Goal: Use online tool/utility

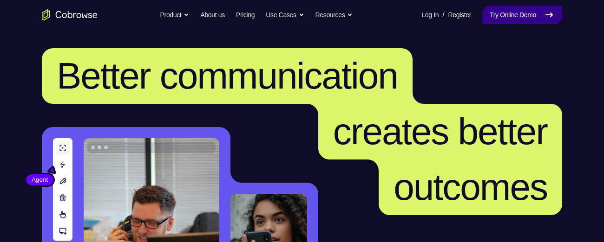
click at [511, 11] on link "Try Online Demo" at bounding box center [522, 15] width 80 height 19
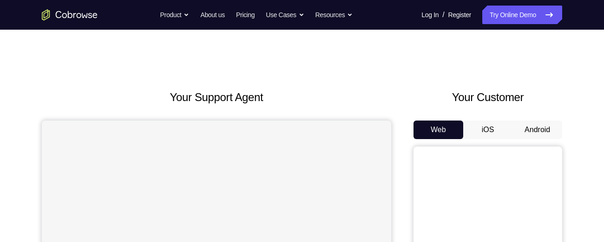
click at [536, 131] on button "Android" at bounding box center [537, 130] width 50 height 19
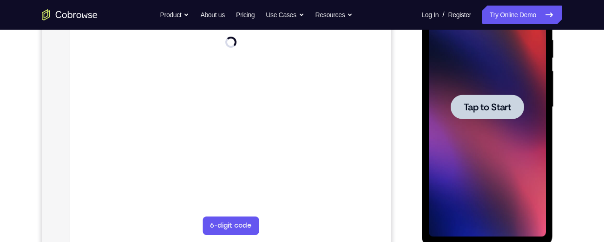
click at [469, 131] on div at bounding box center [486, 107] width 117 height 260
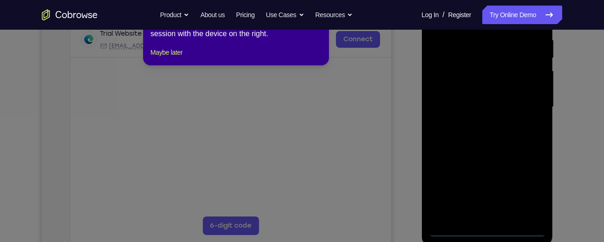
scroll to position [170, 0]
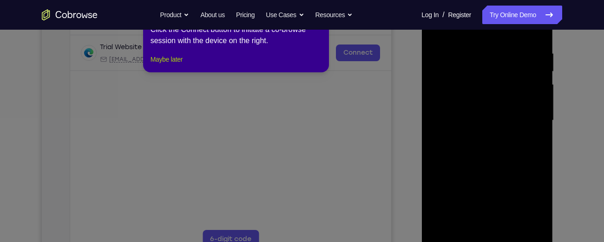
click at [168, 65] on button "Maybe later" at bounding box center [166, 59] width 32 height 11
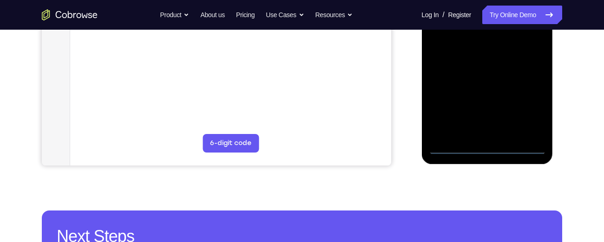
scroll to position [267, 0]
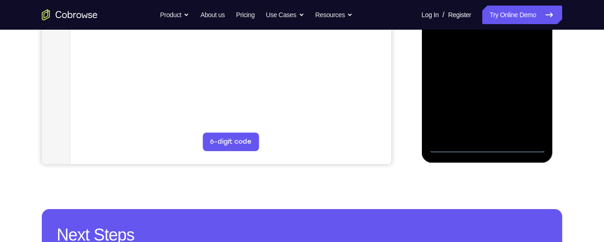
click at [487, 150] on div at bounding box center [486, 23] width 117 height 260
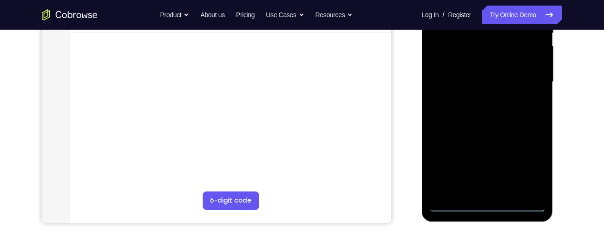
scroll to position [206, 0]
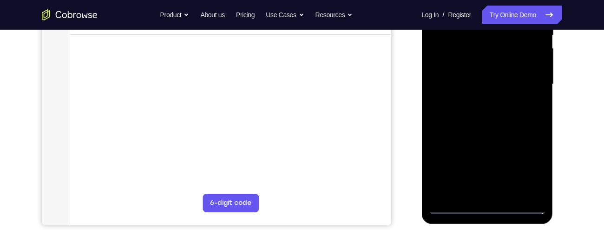
click at [534, 171] on div at bounding box center [486, 84] width 117 height 260
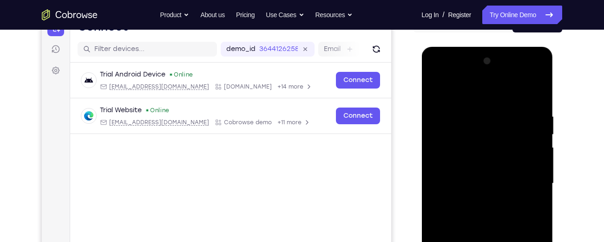
scroll to position [104, 0]
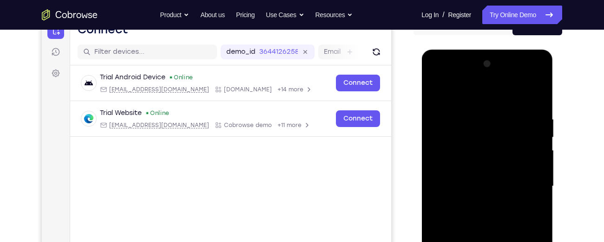
click at [436, 76] on div at bounding box center [486, 187] width 117 height 260
click at [530, 182] on div at bounding box center [486, 187] width 117 height 260
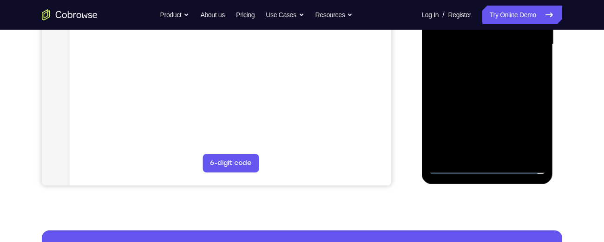
scroll to position [247, 0]
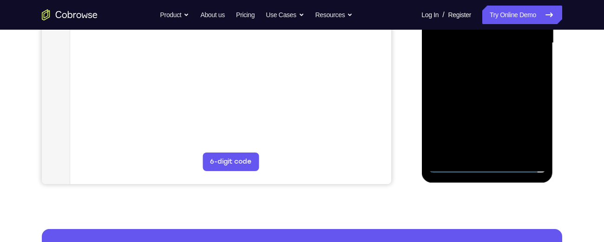
click at [476, 151] on div at bounding box center [486, 43] width 117 height 260
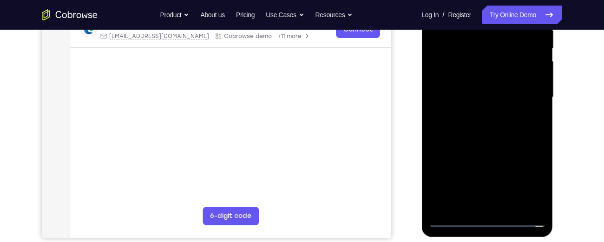
scroll to position [193, 0]
click at [466, 94] on div at bounding box center [486, 98] width 117 height 260
click at [463, 82] on div at bounding box center [486, 98] width 117 height 260
click at [465, 94] on div at bounding box center [486, 98] width 117 height 260
click at [478, 138] on div at bounding box center [486, 98] width 117 height 260
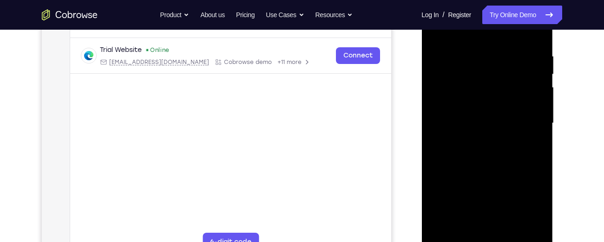
scroll to position [165, 0]
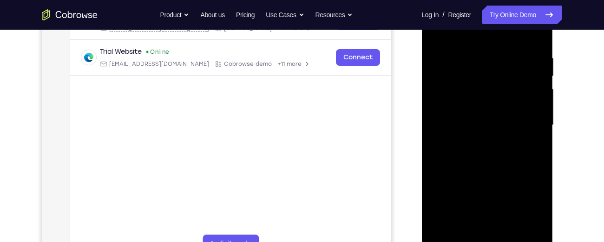
click at [478, 138] on div at bounding box center [486, 125] width 117 height 260
click at [474, 126] on div at bounding box center [486, 125] width 117 height 260
click at [474, 154] on div at bounding box center [486, 125] width 117 height 260
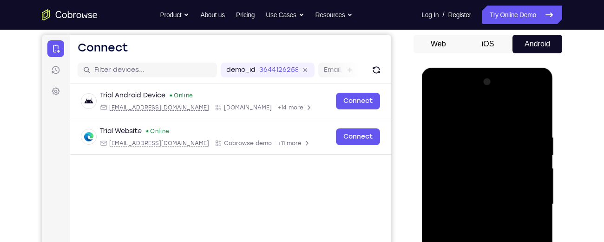
scroll to position [85, 0]
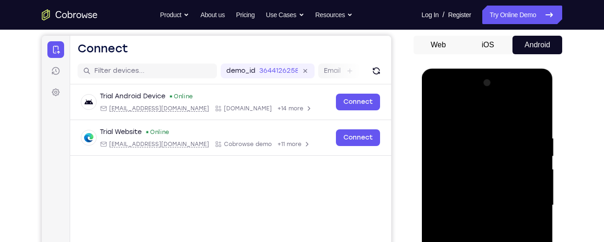
click at [433, 97] on div at bounding box center [486, 206] width 117 height 260
click at [445, 177] on div at bounding box center [486, 206] width 117 height 260
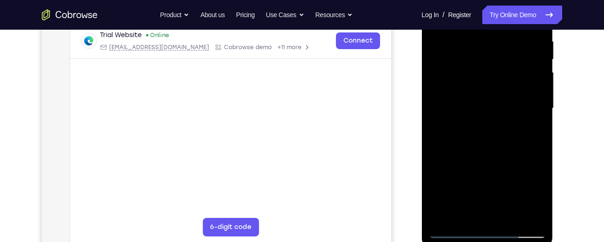
scroll to position [183, 0]
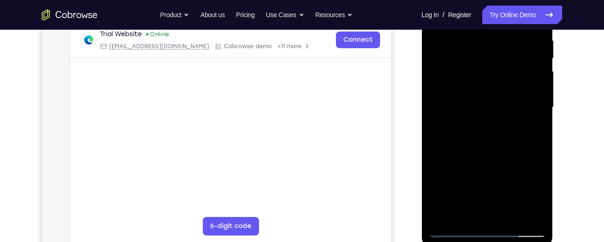
click at [467, 114] on div at bounding box center [486, 108] width 117 height 260
click at [465, 101] on div at bounding box center [486, 108] width 117 height 260
click at [469, 117] on div at bounding box center [486, 108] width 117 height 260
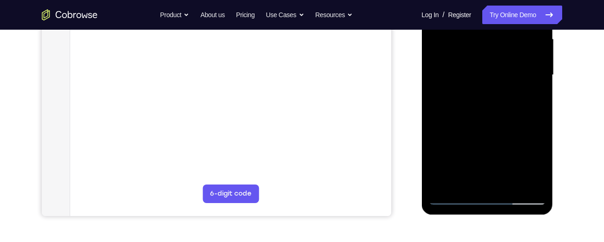
scroll to position [222, 0]
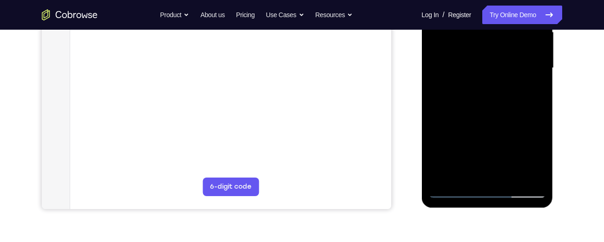
click at [488, 179] on div at bounding box center [486, 68] width 117 height 260
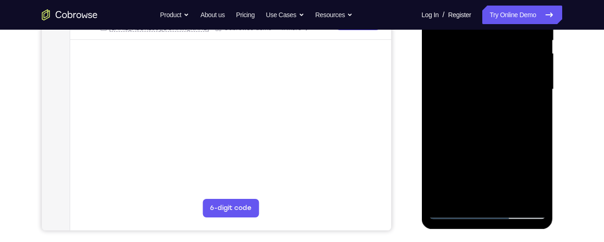
scroll to position [204, 0]
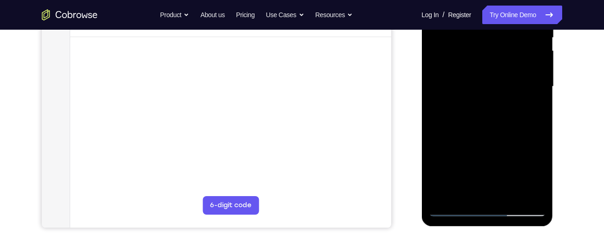
drag, startPoint x: 473, startPoint y: 149, endPoint x: 484, endPoint y: 94, distance: 56.4
click at [484, 94] on div at bounding box center [486, 87] width 117 height 260
drag, startPoint x: 481, startPoint y: 153, endPoint x: 489, endPoint y: 213, distance: 60.1
click at [489, 213] on div at bounding box center [486, 87] width 117 height 260
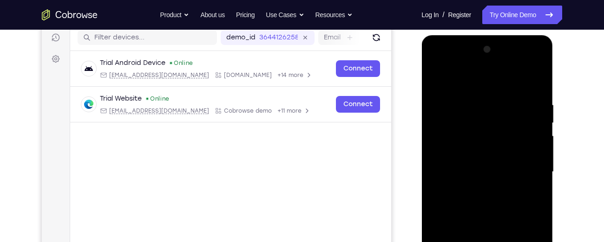
scroll to position [118, 0]
click at [458, 91] on div at bounding box center [486, 173] width 117 height 260
click at [514, 78] on div at bounding box center [486, 173] width 117 height 260
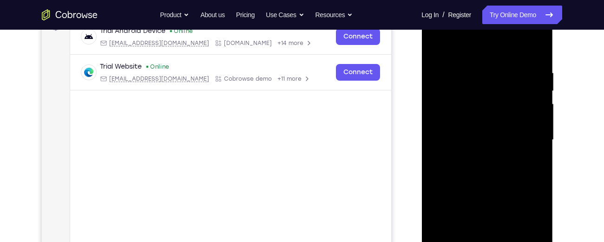
scroll to position [106, 0]
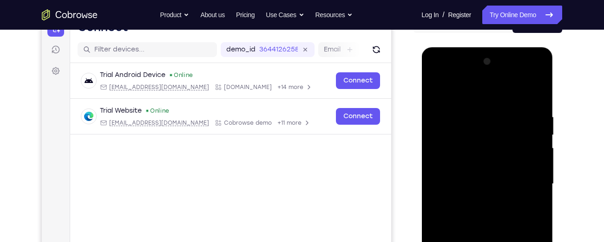
click at [439, 87] on div at bounding box center [486, 184] width 117 height 260
drag, startPoint x: 449, startPoint y: 160, endPoint x: 449, endPoint y: 91, distance: 68.7
click at [449, 91] on div at bounding box center [486, 184] width 117 height 260
drag, startPoint x: 473, startPoint y: 185, endPoint x: 482, endPoint y: 70, distance: 115.5
click at [482, 70] on div at bounding box center [486, 184] width 117 height 260
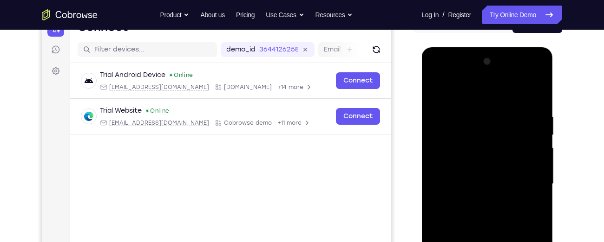
drag, startPoint x: 483, startPoint y: 160, endPoint x: 481, endPoint y: 64, distance: 96.6
click at [481, 64] on div at bounding box center [486, 184] width 117 height 260
drag, startPoint x: 478, startPoint y: 172, endPoint x: 475, endPoint y: 78, distance: 94.3
click at [475, 78] on div at bounding box center [486, 184] width 117 height 260
drag, startPoint x: 477, startPoint y: 168, endPoint x: 477, endPoint y: 105, distance: 62.2
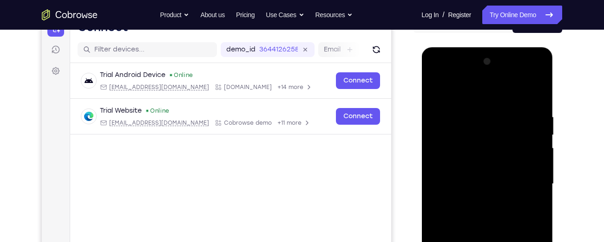
click at [477, 105] on div at bounding box center [486, 184] width 117 height 260
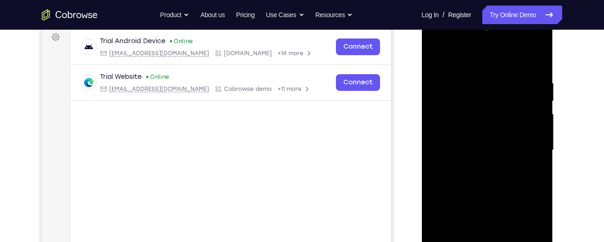
scroll to position [143, 0]
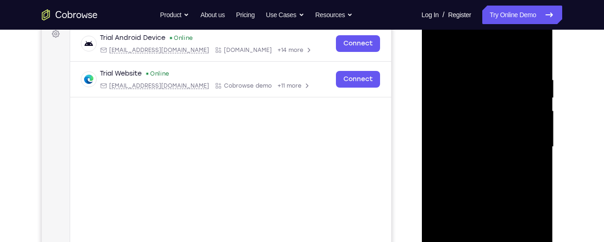
drag, startPoint x: 477, startPoint y: 186, endPoint x: 471, endPoint y: 82, distance: 104.6
click at [471, 82] on div at bounding box center [486, 147] width 117 height 260
drag, startPoint x: 470, startPoint y: 157, endPoint x: 460, endPoint y: 67, distance: 91.1
click at [460, 67] on div at bounding box center [486, 147] width 117 height 260
drag, startPoint x: 476, startPoint y: 169, endPoint x: 476, endPoint y: 108, distance: 61.3
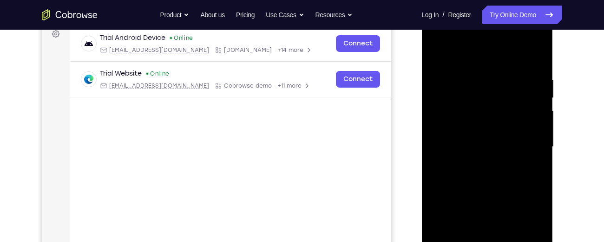
click at [476, 108] on div at bounding box center [486, 147] width 117 height 260
drag, startPoint x: 476, startPoint y: 161, endPoint x: 477, endPoint y: 62, distance: 98.9
click at [477, 62] on div at bounding box center [486, 147] width 117 height 260
drag, startPoint x: 476, startPoint y: 166, endPoint x: 476, endPoint y: 143, distance: 22.8
click at [476, 143] on div at bounding box center [486, 147] width 117 height 260
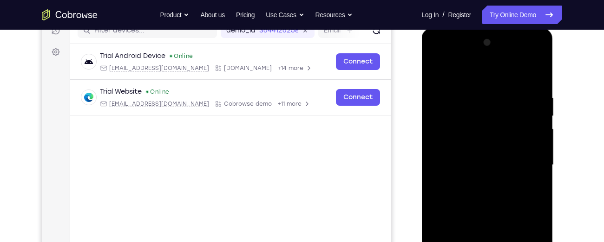
scroll to position [125, 0]
drag, startPoint x: 487, startPoint y: 168, endPoint x: 488, endPoint y: 85, distance: 82.7
click at [488, 85] on div at bounding box center [486, 166] width 117 height 260
drag, startPoint x: 485, startPoint y: 181, endPoint x: 497, endPoint y: 59, distance: 122.8
click at [497, 59] on div at bounding box center [486, 166] width 117 height 260
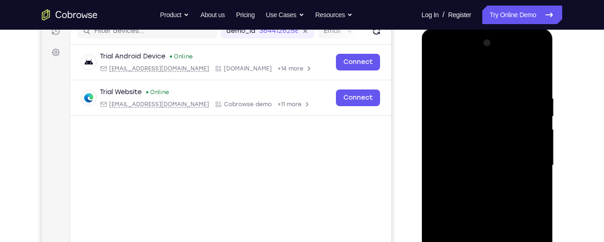
drag, startPoint x: 490, startPoint y: 183, endPoint x: 491, endPoint y: 124, distance: 58.5
click at [491, 124] on div at bounding box center [486, 166] width 117 height 260
drag, startPoint x: 483, startPoint y: 163, endPoint x: 483, endPoint y: 86, distance: 76.6
click at [483, 86] on div at bounding box center [486, 166] width 117 height 260
drag, startPoint x: 487, startPoint y: 167, endPoint x: 492, endPoint y: 81, distance: 86.5
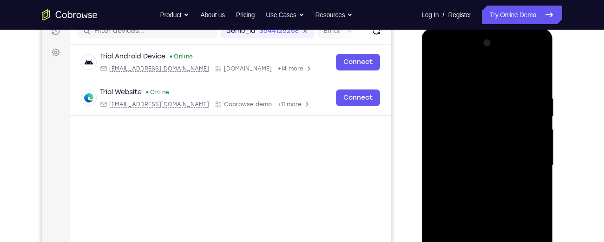
click at [492, 81] on div at bounding box center [486, 166] width 117 height 260
drag, startPoint x: 487, startPoint y: 156, endPoint x: 485, endPoint y: 43, distance: 113.8
click at [485, 43] on div at bounding box center [486, 166] width 117 height 260
drag, startPoint x: 482, startPoint y: 148, endPoint x: 482, endPoint y: 64, distance: 84.0
click at [482, 64] on div at bounding box center [486, 166] width 117 height 260
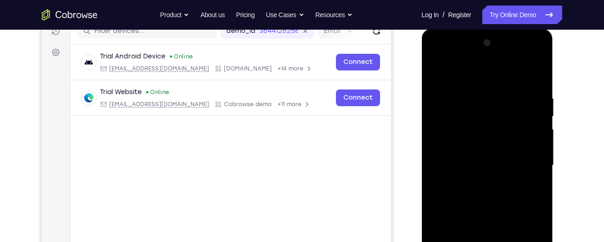
drag, startPoint x: 480, startPoint y: 176, endPoint x: 471, endPoint y: 32, distance: 144.2
click at [471, 32] on div at bounding box center [486, 167] width 131 height 277
drag, startPoint x: 460, startPoint y: 146, endPoint x: 452, endPoint y: 45, distance: 101.5
click at [452, 45] on div at bounding box center [486, 166] width 117 height 260
drag, startPoint x: 471, startPoint y: 169, endPoint x: 476, endPoint y: 56, distance: 112.9
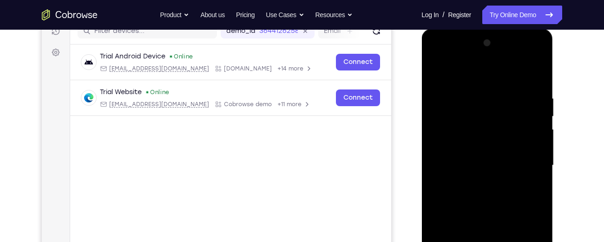
click at [476, 56] on div at bounding box center [486, 166] width 117 height 260
drag, startPoint x: 482, startPoint y: 174, endPoint x: 496, endPoint y: 78, distance: 96.7
click at [496, 78] on div at bounding box center [486, 166] width 117 height 260
drag, startPoint x: 488, startPoint y: 181, endPoint x: 492, endPoint y: 110, distance: 71.1
click at [492, 110] on div at bounding box center [486, 166] width 117 height 260
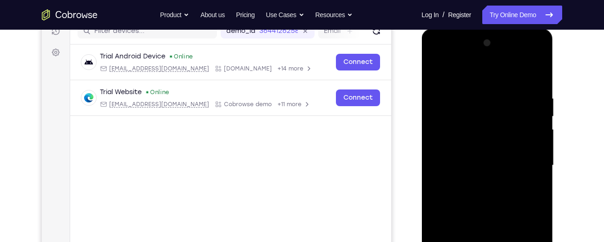
click at [488, 88] on div at bounding box center [486, 166] width 117 height 260
drag, startPoint x: 488, startPoint y: 179, endPoint x: 489, endPoint y: 202, distance: 23.2
click at [489, 202] on div at bounding box center [486, 166] width 117 height 260
click at [436, 72] on div at bounding box center [486, 166] width 117 height 260
drag, startPoint x: 465, startPoint y: 187, endPoint x: 478, endPoint y: 78, distance: 109.4
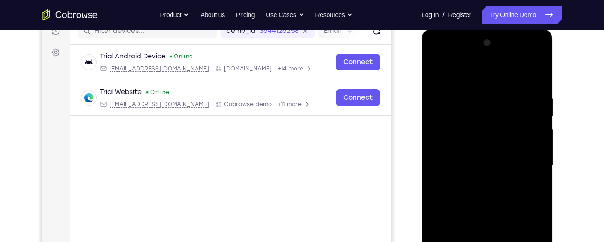
click at [478, 78] on div at bounding box center [486, 166] width 117 height 260
drag, startPoint x: 467, startPoint y: 187, endPoint x: 476, endPoint y: 70, distance: 117.3
click at [476, 70] on div at bounding box center [486, 166] width 117 height 260
drag, startPoint x: 479, startPoint y: 179, endPoint x: 534, endPoint y: 68, distance: 124.6
click at [534, 68] on div at bounding box center [486, 166] width 117 height 260
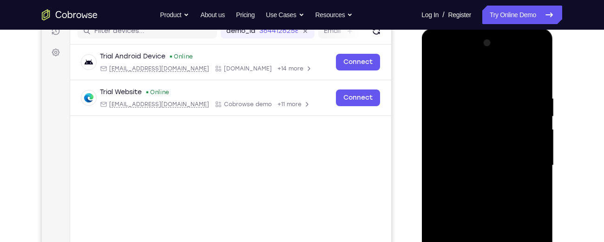
click at [480, 169] on div at bounding box center [486, 166] width 117 height 260
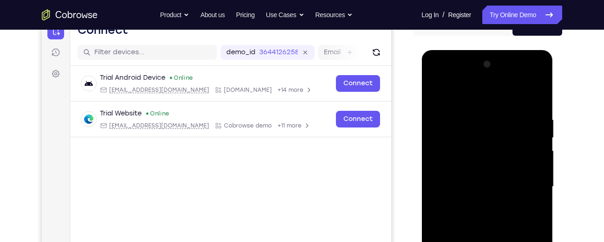
scroll to position [103, 0]
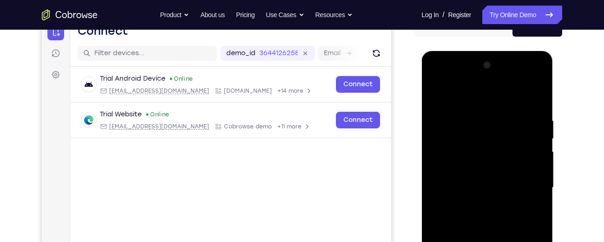
click at [434, 94] on div at bounding box center [486, 188] width 117 height 260
drag, startPoint x: 463, startPoint y: 191, endPoint x: 488, endPoint y: 82, distance: 112.5
click at [488, 82] on div at bounding box center [486, 188] width 117 height 260
drag, startPoint x: 482, startPoint y: 182, endPoint x: 485, endPoint y: 138, distance: 43.7
click at [485, 138] on div at bounding box center [486, 188] width 117 height 260
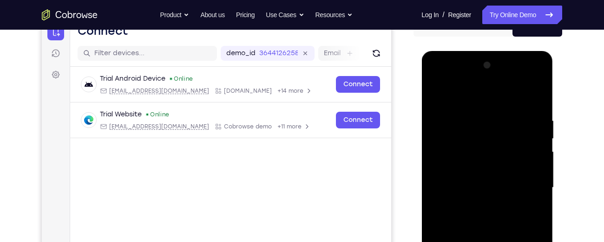
drag, startPoint x: 480, startPoint y: 184, endPoint x: 489, endPoint y: 92, distance: 92.4
click at [489, 92] on div at bounding box center [486, 188] width 117 height 260
drag, startPoint x: 495, startPoint y: 176, endPoint x: 500, endPoint y: 80, distance: 95.3
click at [500, 80] on div at bounding box center [486, 188] width 117 height 260
drag, startPoint x: 480, startPoint y: 182, endPoint x: 499, endPoint y: 62, distance: 121.8
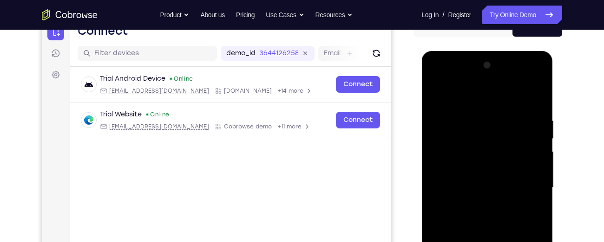
click at [499, 62] on div at bounding box center [486, 188] width 117 height 260
drag, startPoint x: 492, startPoint y: 201, endPoint x: 496, endPoint y: 116, distance: 85.1
click at [496, 116] on div at bounding box center [486, 188] width 117 height 260
drag, startPoint x: 493, startPoint y: 162, endPoint x: 500, endPoint y: 51, distance: 111.2
click at [500, 51] on div at bounding box center [486, 189] width 131 height 277
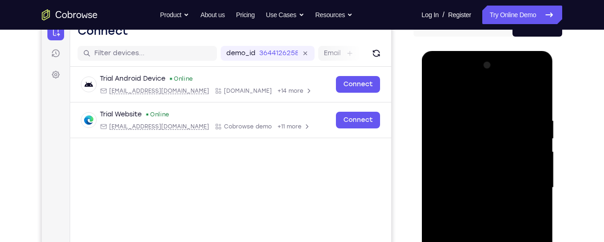
drag, startPoint x: 491, startPoint y: 173, endPoint x: 496, endPoint y: 120, distance: 53.7
click at [496, 120] on div at bounding box center [486, 188] width 117 height 260
drag, startPoint x: 493, startPoint y: 189, endPoint x: 476, endPoint y: 84, distance: 106.2
click at [476, 84] on div at bounding box center [486, 188] width 117 height 260
drag, startPoint x: 471, startPoint y: 169, endPoint x: 475, endPoint y: 51, distance: 118.5
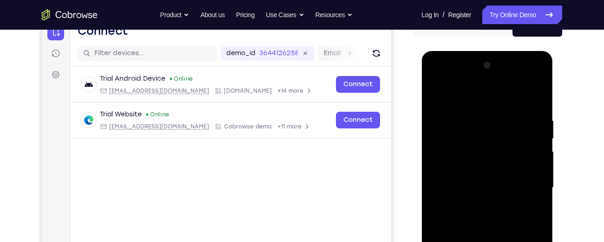
click at [475, 51] on div at bounding box center [486, 189] width 131 height 277
drag, startPoint x: 475, startPoint y: 170, endPoint x: 485, endPoint y: 75, distance: 95.7
click at [485, 75] on div at bounding box center [486, 188] width 117 height 260
drag, startPoint x: 482, startPoint y: 165, endPoint x: 491, endPoint y: 60, distance: 104.8
click at [491, 60] on div at bounding box center [486, 188] width 117 height 260
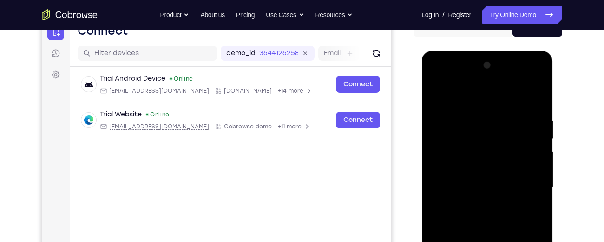
click at [439, 81] on div at bounding box center [486, 188] width 117 height 260
click at [472, 162] on div at bounding box center [486, 188] width 117 height 260
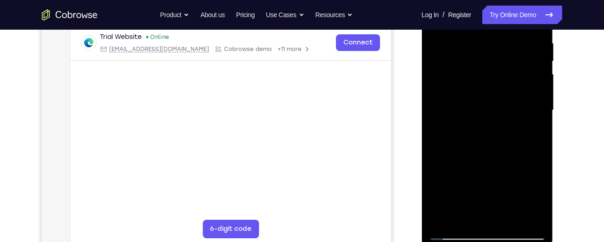
scroll to position [181, 0]
drag, startPoint x: 474, startPoint y: 183, endPoint x: 491, endPoint y: 220, distance: 40.3
click at [491, 220] on div at bounding box center [486, 110] width 117 height 260
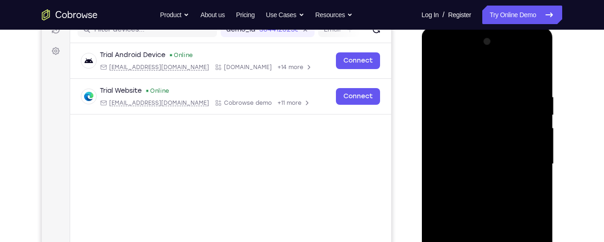
scroll to position [127, 0]
click at [481, 141] on div at bounding box center [486, 164] width 117 height 260
click at [540, 174] on div at bounding box center [486, 164] width 117 height 260
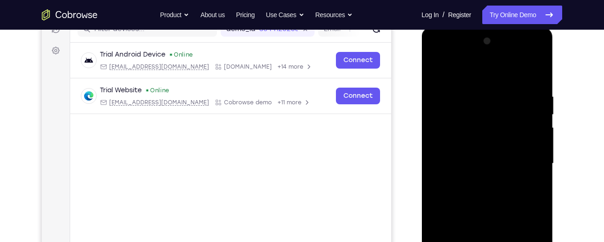
click at [540, 174] on div at bounding box center [486, 164] width 117 height 260
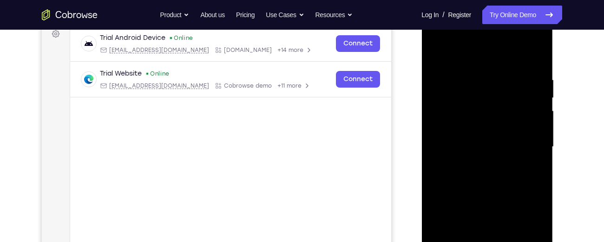
scroll to position [148, 0]
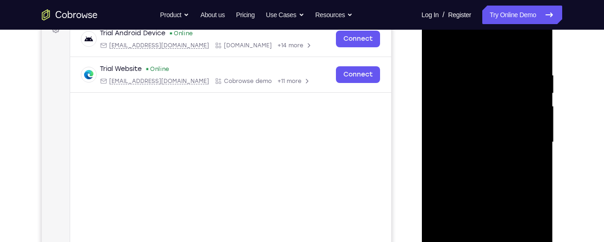
click at [540, 150] on div at bounding box center [486, 143] width 117 height 260
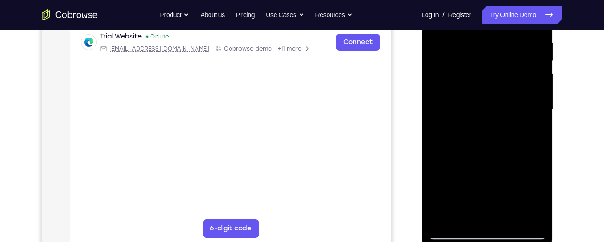
scroll to position [182, 0]
click at [534, 120] on div at bounding box center [486, 109] width 117 height 260
click at [537, 113] on div at bounding box center [486, 109] width 117 height 260
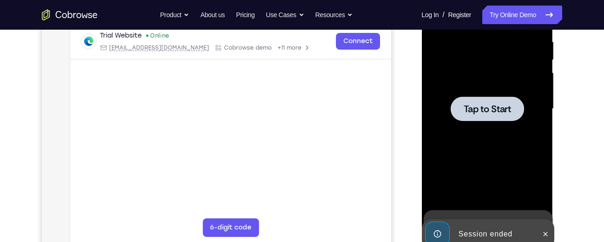
click at [506, 121] on div at bounding box center [486, 109] width 117 height 260
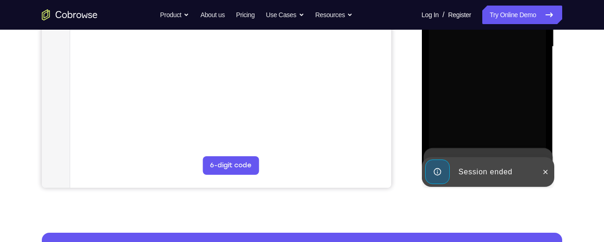
scroll to position [245, 0]
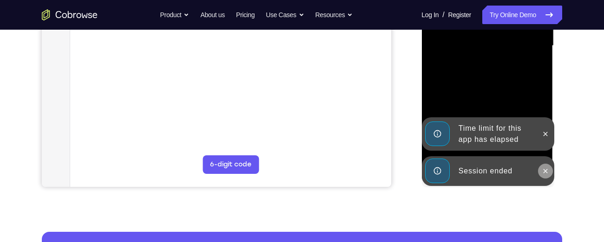
drag, startPoint x: 549, startPoint y: 178, endPoint x: 546, endPoint y: 170, distance: 8.5
click at [546, 170] on div at bounding box center [544, 171] width 15 height 30
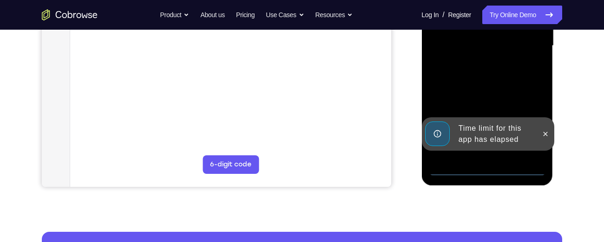
click at [546, 151] on div "Time limit for this app has elapsed" at bounding box center [487, 133] width 132 height 33
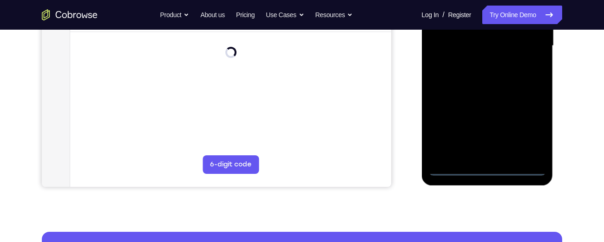
click at [485, 170] on div at bounding box center [486, 46] width 117 height 260
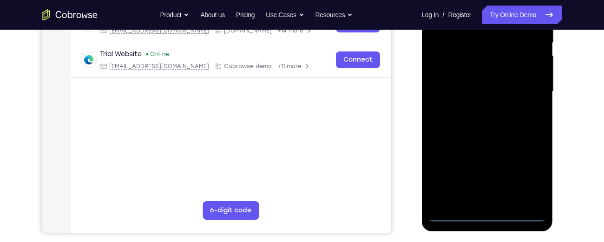
scroll to position [211, 0]
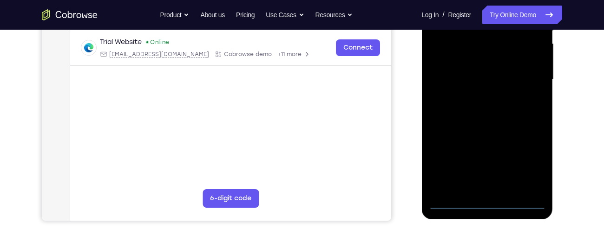
click at [486, 201] on div at bounding box center [486, 80] width 117 height 260
click at [527, 161] on div at bounding box center [486, 80] width 117 height 260
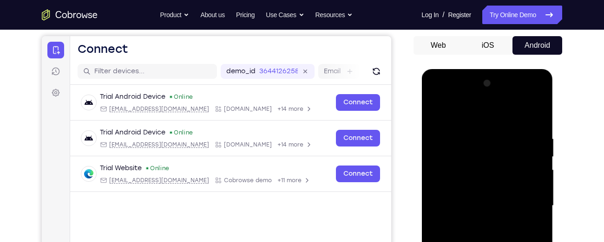
scroll to position [75, 0]
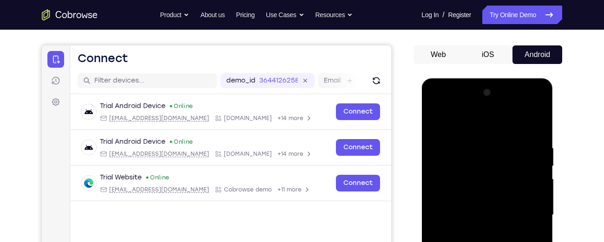
click at [435, 107] on div at bounding box center [486, 215] width 117 height 260
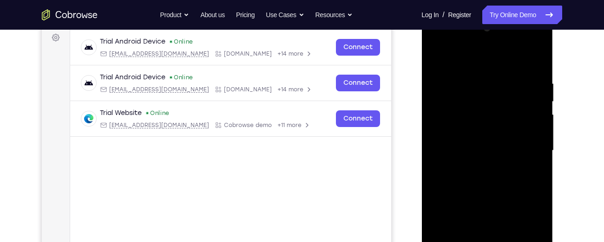
scroll to position [140, 0]
click at [526, 146] on div at bounding box center [486, 150] width 117 height 260
click at [478, 168] on div at bounding box center [486, 150] width 117 height 260
click at [474, 147] on div at bounding box center [486, 150] width 117 height 260
click at [474, 132] on div at bounding box center [486, 150] width 117 height 260
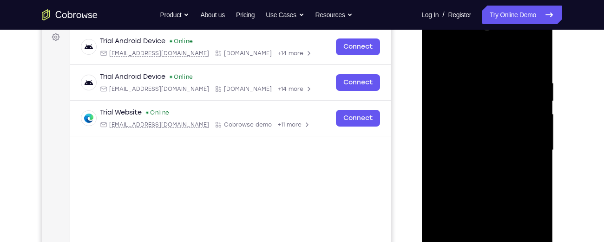
click at [473, 150] on div at bounding box center [486, 150] width 117 height 260
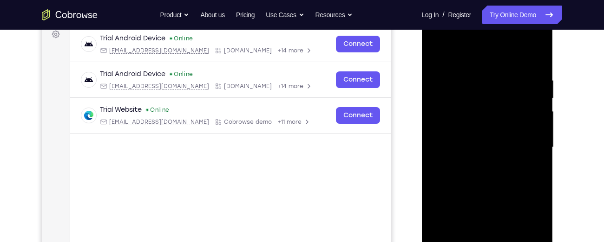
scroll to position [148, 0]
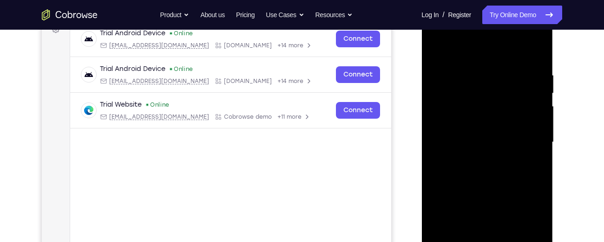
click at [487, 185] on div at bounding box center [486, 143] width 117 height 260
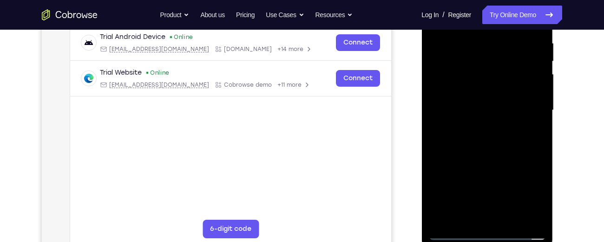
scroll to position [181, 0]
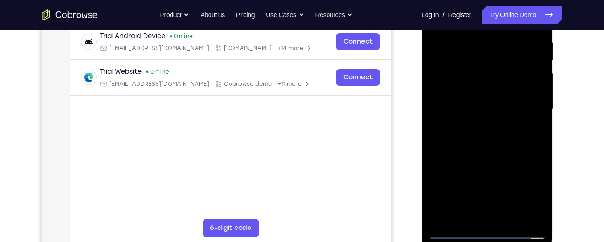
click at [537, 150] on div at bounding box center [486, 110] width 117 height 260
click at [512, 153] on div at bounding box center [486, 110] width 117 height 260
drag, startPoint x: 512, startPoint y: 153, endPoint x: 506, endPoint y: 86, distance: 67.1
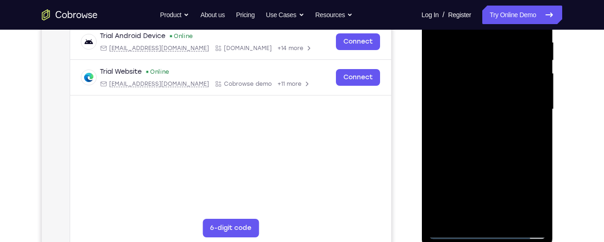
click at [506, 86] on div at bounding box center [486, 110] width 117 height 260
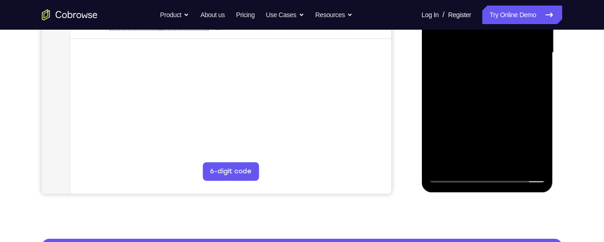
scroll to position [238, 0]
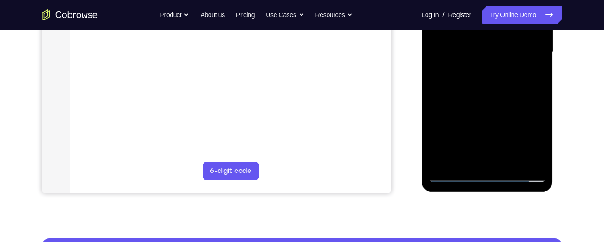
drag, startPoint x: 489, startPoint y: 117, endPoint x: 489, endPoint y: 63, distance: 54.8
click at [489, 63] on div at bounding box center [486, 52] width 117 height 260
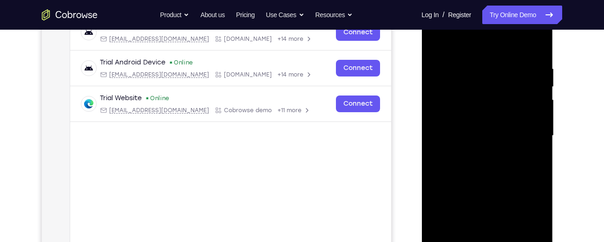
scroll to position [154, 0]
drag, startPoint x: 489, startPoint y: 163, endPoint x: 492, endPoint y: 64, distance: 98.9
click at [492, 64] on div at bounding box center [486, 137] width 117 height 260
drag, startPoint x: 491, startPoint y: 144, endPoint x: 491, endPoint y: 63, distance: 81.7
click at [491, 63] on div at bounding box center [486, 137] width 117 height 260
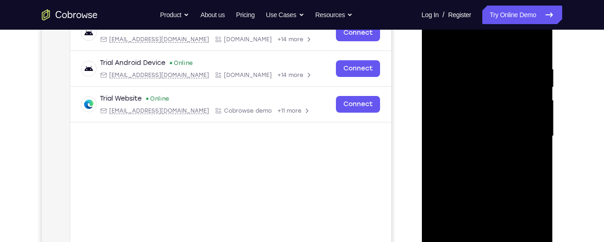
drag, startPoint x: 489, startPoint y: 160, endPoint x: 487, endPoint y: 94, distance: 66.4
click at [487, 94] on div at bounding box center [486, 137] width 117 height 260
drag, startPoint x: 483, startPoint y: 163, endPoint x: 482, endPoint y: 75, distance: 87.8
click at [482, 75] on div at bounding box center [486, 137] width 117 height 260
drag, startPoint x: 483, startPoint y: 170, endPoint x: 486, endPoint y: 63, distance: 107.3
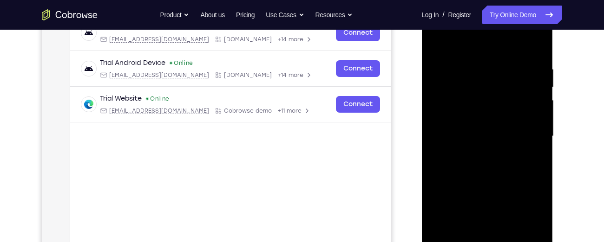
click at [486, 63] on div at bounding box center [486, 137] width 117 height 260
click at [539, 137] on div at bounding box center [486, 137] width 117 height 260
drag, startPoint x: 511, startPoint y: 163, endPoint x: 509, endPoint y: 67, distance: 96.1
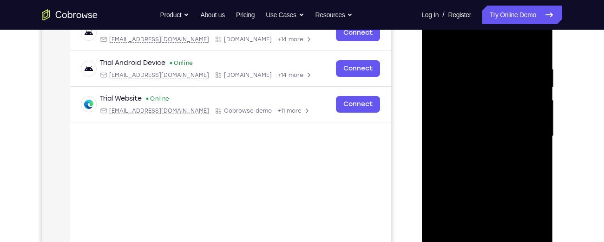
click at [509, 67] on div at bounding box center [486, 137] width 117 height 260
click at [490, 157] on div at bounding box center [486, 137] width 117 height 260
drag, startPoint x: 488, startPoint y: 173, endPoint x: 495, endPoint y: 97, distance: 76.1
click at [495, 97] on div at bounding box center [486, 137] width 117 height 260
click at [539, 139] on div at bounding box center [486, 137] width 117 height 260
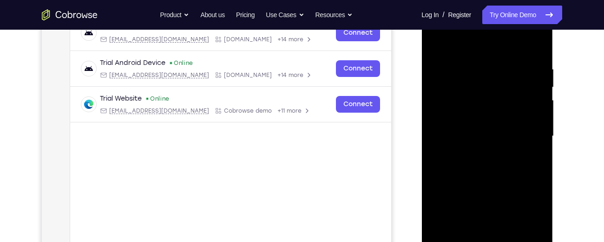
click at [539, 139] on div at bounding box center [486, 137] width 117 height 260
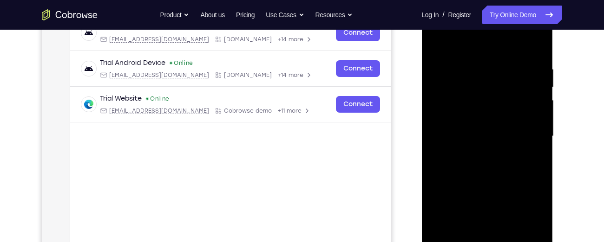
click at [539, 139] on div at bounding box center [486, 137] width 117 height 260
drag, startPoint x: 515, startPoint y: 161, endPoint x: 521, endPoint y: 103, distance: 57.9
click at [521, 103] on div at bounding box center [486, 137] width 117 height 260
drag, startPoint x: 510, startPoint y: 150, endPoint x: 502, endPoint y: 80, distance: 70.1
click at [502, 80] on div at bounding box center [486, 137] width 117 height 260
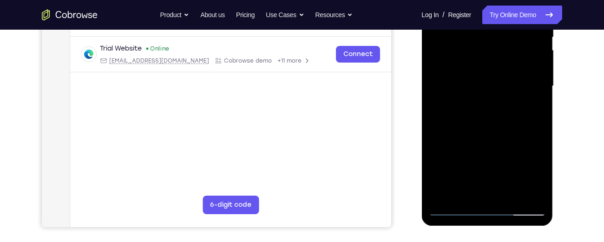
scroll to position [205, 0]
drag, startPoint x: 485, startPoint y: 172, endPoint x: 497, endPoint y: 75, distance: 97.3
click at [497, 75] on div at bounding box center [486, 86] width 117 height 260
drag, startPoint x: 489, startPoint y: 144, endPoint x: 492, endPoint y: 94, distance: 49.8
click at [492, 94] on div at bounding box center [486, 86] width 117 height 260
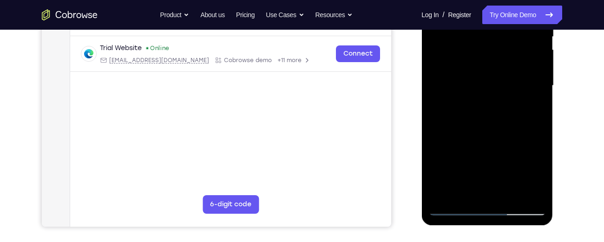
drag, startPoint x: 485, startPoint y: 167, endPoint x: 492, endPoint y: 93, distance: 74.2
click at [492, 93] on div at bounding box center [486, 86] width 117 height 260
click at [537, 126] on div at bounding box center [486, 86] width 117 height 260
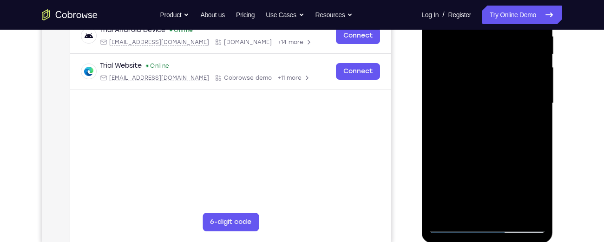
scroll to position [187, 0]
click at [536, 150] on div at bounding box center [486, 104] width 117 height 260
drag, startPoint x: 499, startPoint y: 151, endPoint x: 493, endPoint y: 63, distance: 88.9
click at [493, 63] on div at bounding box center [486, 104] width 117 height 260
drag, startPoint x: 488, startPoint y: 156, endPoint x: 480, endPoint y: 63, distance: 94.1
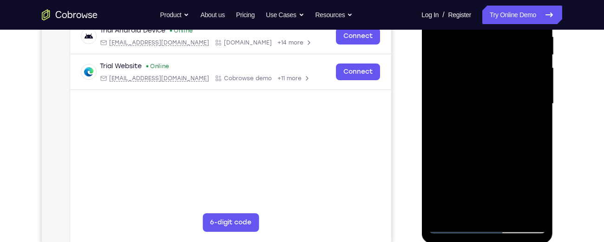
click at [480, 63] on div at bounding box center [486, 104] width 117 height 260
drag, startPoint x: 479, startPoint y: 156, endPoint x: 485, endPoint y: 72, distance: 84.7
click at [485, 72] on div at bounding box center [486, 104] width 117 height 260
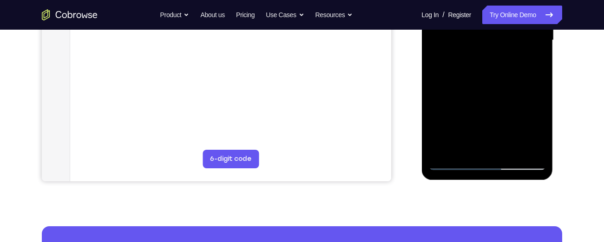
scroll to position [251, 0]
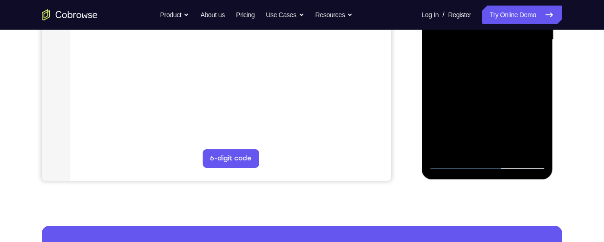
click at [508, 152] on div at bounding box center [486, 40] width 117 height 260
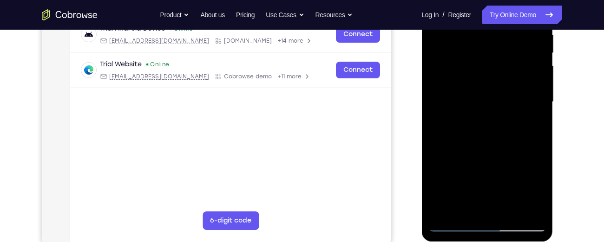
scroll to position [187, 0]
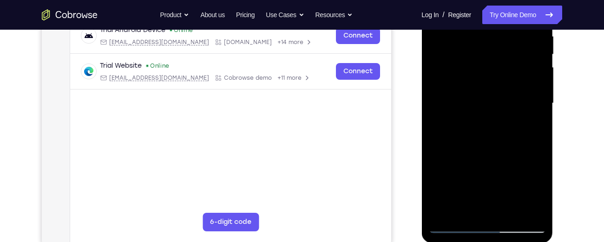
click at [493, 140] on div at bounding box center [486, 104] width 117 height 260
click at [530, 117] on div at bounding box center [486, 104] width 117 height 260
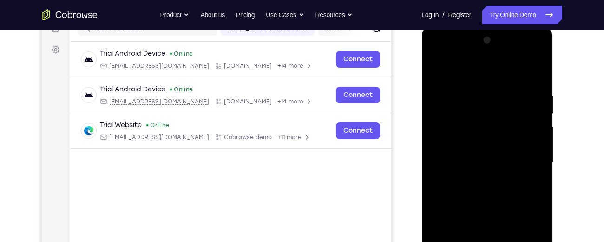
scroll to position [123, 0]
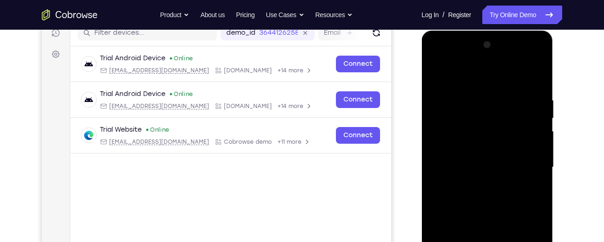
click at [438, 103] on div at bounding box center [486, 168] width 117 height 260
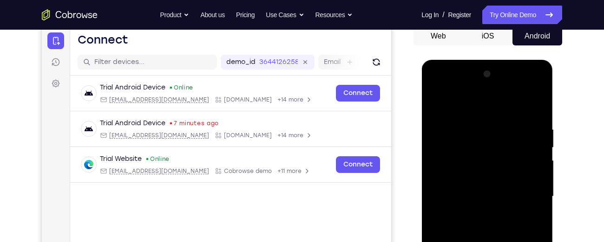
scroll to position [87, 0]
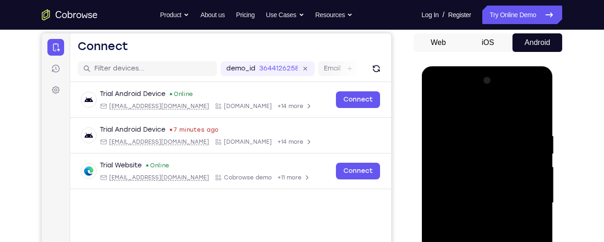
drag, startPoint x: 456, startPoint y: 169, endPoint x: 457, endPoint y: 110, distance: 58.5
click at [457, 110] on div at bounding box center [486, 203] width 117 height 260
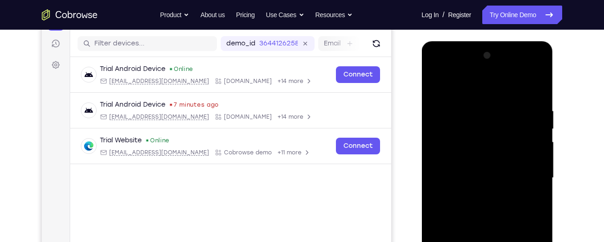
scroll to position [113, 0]
click at [537, 86] on div at bounding box center [486, 178] width 117 height 260
click at [445, 110] on div at bounding box center [486, 178] width 117 height 260
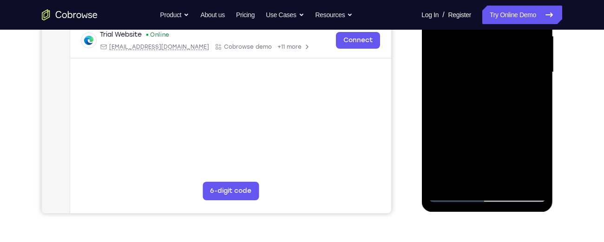
scroll to position [219, 0]
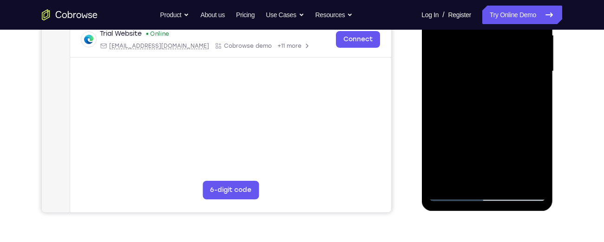
click at [486, 165] on div at bounding box center [486, 71] width 117 height 260
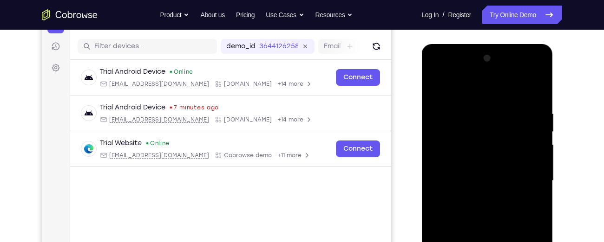
scroll to position [109, 0]
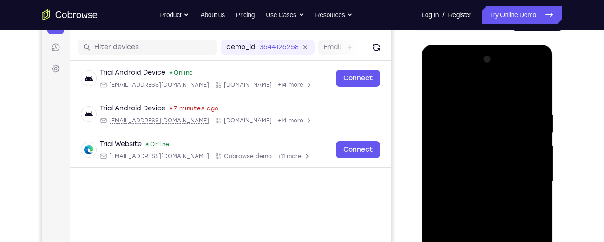
click at [539, 91] on div at bounding box center [486, 182] width 117 height 260
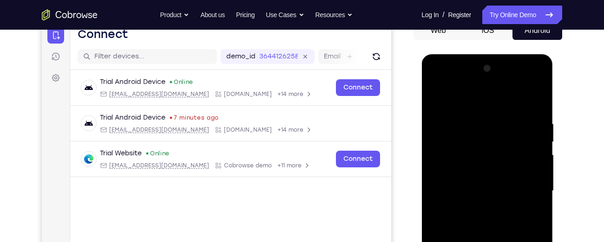
scroll to position [99, 0]
click at [439, 99] on div at bounding box center [486, 192] width 117 height 260
click at [480, 107] on div at bounding box center [486, 192] width 117 height 260
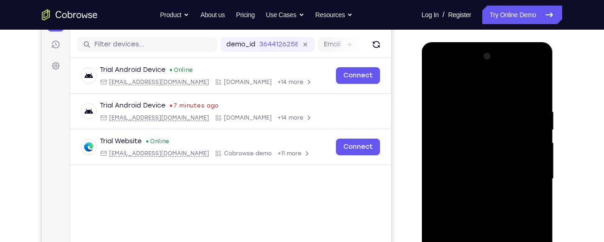
scroll to position [111, 0]
click at [536, 86] on div at bounding box center [486, 180] width 117 height 260
drag, startPoint x: 482, startPoint y: 229, endPoint x: 493, endPoint y: 78, distance: 152.2
click at [493, 78] on div at bounding box center [486, 180] width 117 height 260
drag, startPoint x: 480, startPoint y: 203, endPoint x: 496, endPoint y: 50, distance: 154.5
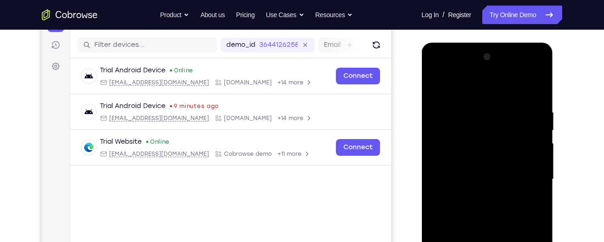
click at [496, 50] on div at bounding box center [486, 180] width 117 height 260
drag, startPoint x: 488, startPoint y: 188, endPoint x: 521, endPoint y: 34, distance: 157.6
click at [521, 43] on html "Online web based iOS Simulators and Android Emulators. Run iPhone, iPad, Mobile…" at bounding box center [487, 182] width 132 height 279
drag, startPoint x: 494, startPoint y: 171, endPoint x: 510, endPoint y: 34, distance: 138.3
click at [510, 43] on html "Online web based iOS Simulators and Android Emulators. Run iPhone, iPad, Mobile…" at bounding box center [487, 182] width 132 height 279
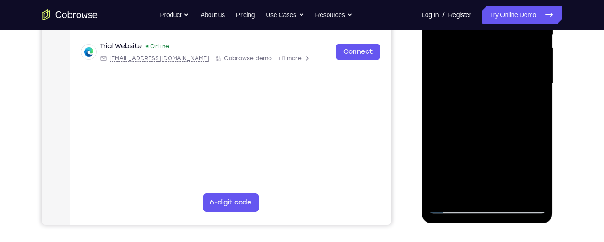
scroll to position [207, 0]
click at [464, 193] on div at bounding box center [486, 84] width 117 height 260
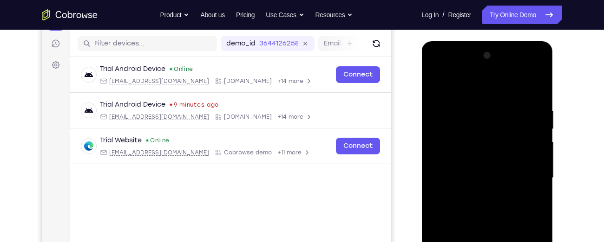
scroll to position [111, 0]
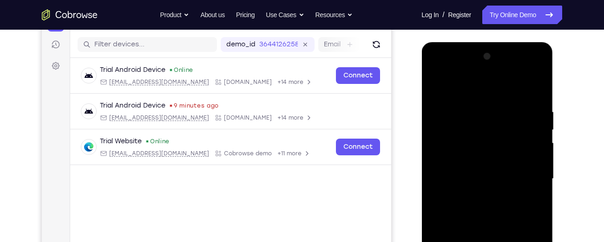
click at [456, 117] on div at bounding box center [486, 179] width 117 height 260
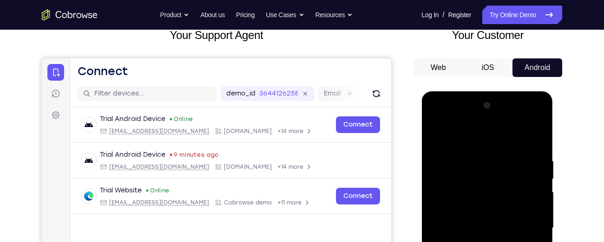
scroll to position [62, 0]
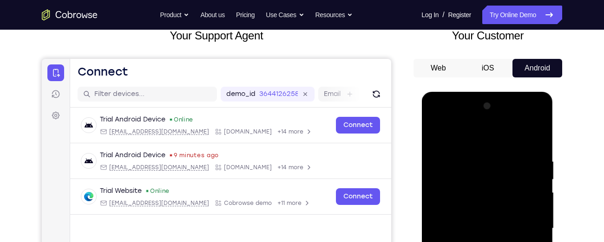
click at [433, 133] on div at bounding box center [486, 229] width 117 height 260
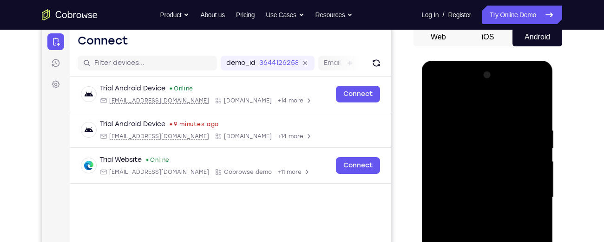
scroll to position [92, 0]
click at [522, 111] on div at bounding box center [486, 198] width 117 height 260
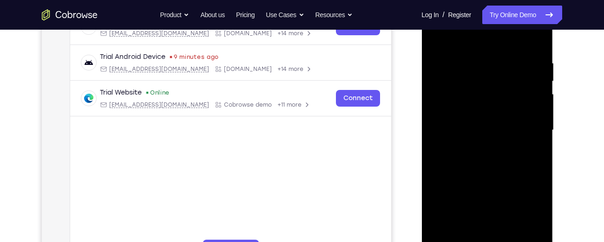
scroll to position [161, 0]
click at [442, 153] on div at bounding box center [486, 130] width 117 height 260
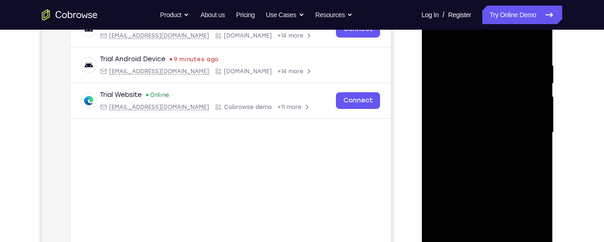
scroll to position [157, 0]
drag, startPoint x: 512, startPoint y: 175, endPoint x: 511, endPoint y: 101, distance: 73.4
click at [511, 101] on div at bounding box center [486, 133] width 117 height 260
drag, startPoint x: 511, startPoint y: 101, endPoint x: 514, endPoint y: 34, distance: 67.4
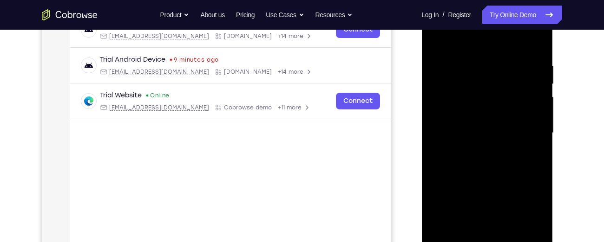
click at [514, 34] on div at bounding box center [486, 133] width 117 height 260
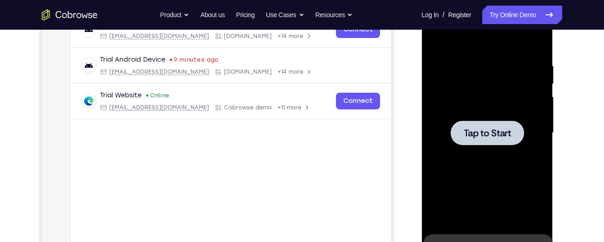
click at [508, 137] on span "Tap to Start" at bounding box center [486, 133] width 47 height 9
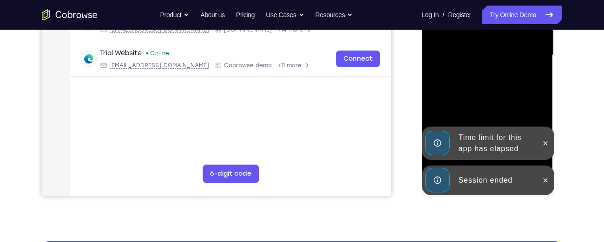
scroll to position [234, 0]
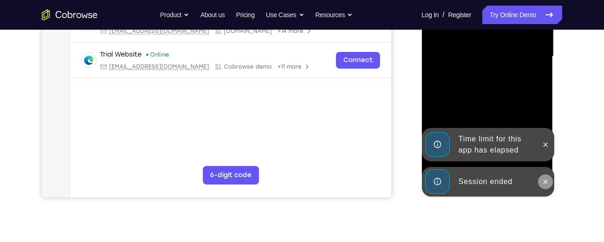
click at [545, 180] on icon at bounding box center [544, 181] width 7 height 7
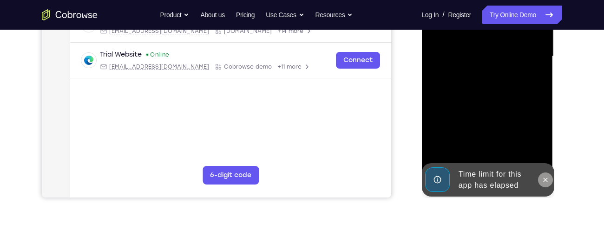
click at [545, 180] on icon at bounding box center [545, 180] width 4 height 4
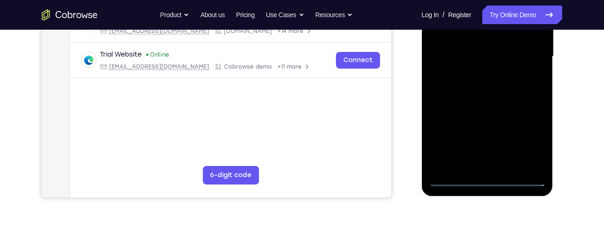
click at [486, 176] on div at bounding box center [486, 57] width 117 height 260
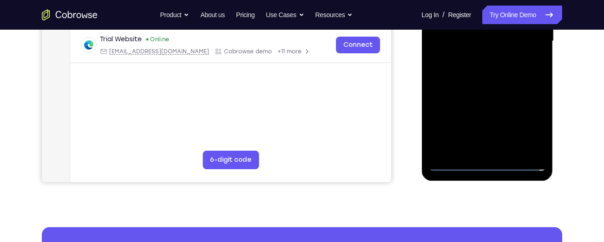
scroll to position [272, 0]
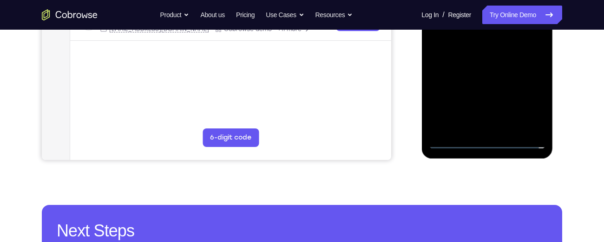
click at [489, 140] on div at bounding box center [486, 19] width 117 height 260
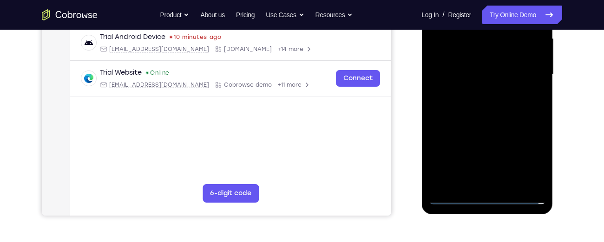
scroll to position [213, 0]
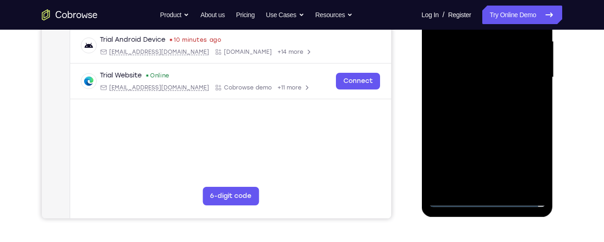
click at [527, 155] on div at bounding box center [486, 78] width 117 height 260
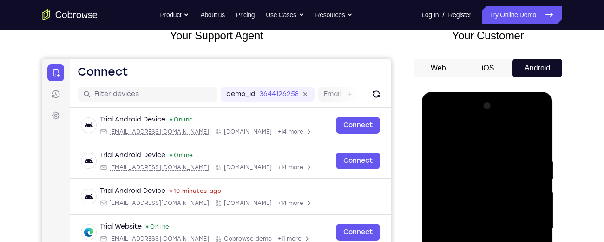
scroll to position [61, 0]
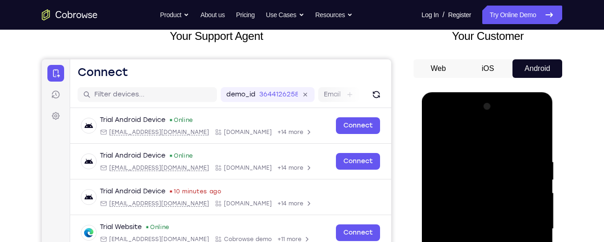
click at [435, 122] on div at bounding box center [486, 229] width 117 height 260
click at [447, 202] on div at bounding box center [486, 229] width 117 height 260
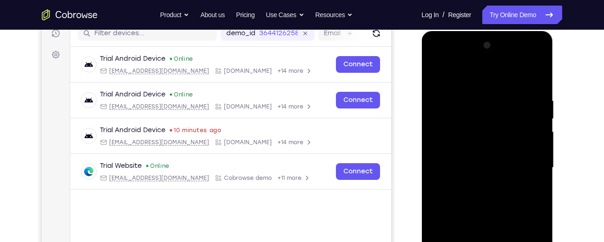
click at [471, 169] on div at bounding box center [486, 168] width 117 height 260
click at [472, 153] on div at bounding box center [486, 168] width 117 height 260
click at [468, 172] on div at bounding box center [486, 168] width 117 height 260
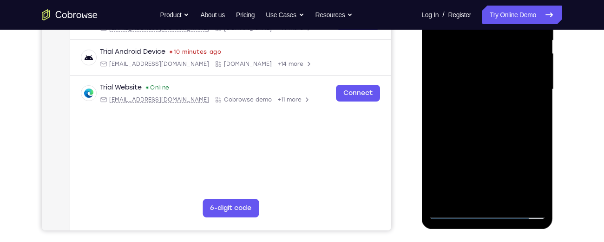
scroll to position [181, 0]
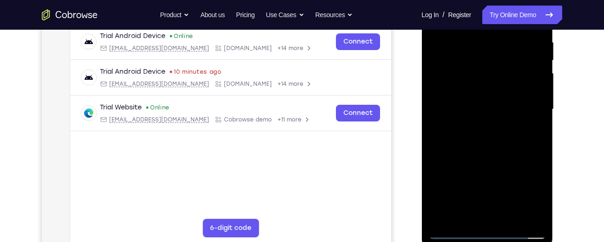
click at [484, 218] on div at bounding box center [486, 110] width 117 height 260
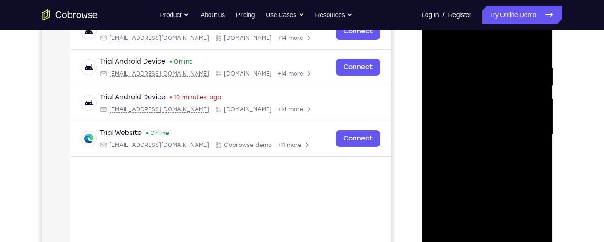
scroll to position [157, 0]
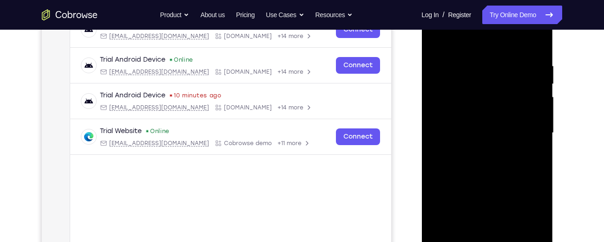
click at [446, 192] on div at bounding box center [486, 133] width 117 height 260
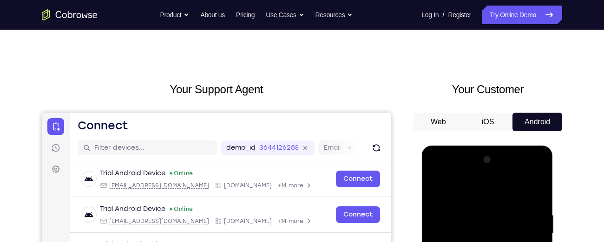
scroll to position [0, 0]
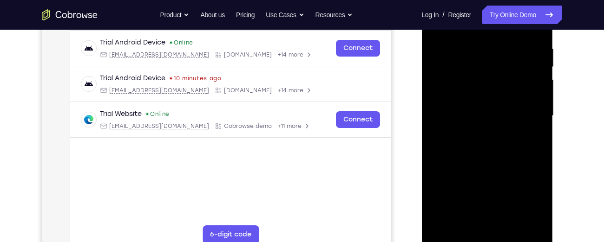
scroll to position [175, 0]
click at [534, 181] on div at bounding box center [486, 116] width 117 height 260
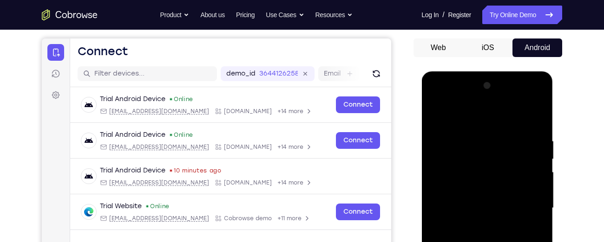
scroll to position [85, 0]
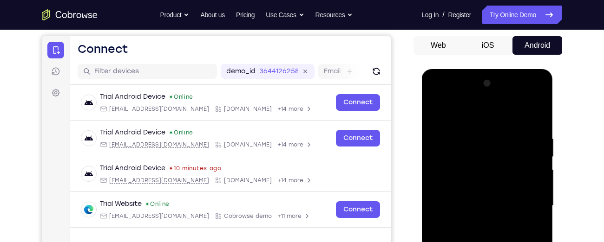
click at [526, 222] on div at bounding box center [486, 206] width 117 height 260
click at [436, 98] on div at bounding box center [486, 206] width 117 height 260
click at [453, 183] on div at bounding box center [486, 206] width 117 height 260
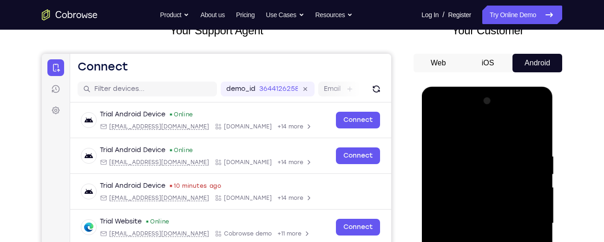
scroll to position [65, 0]
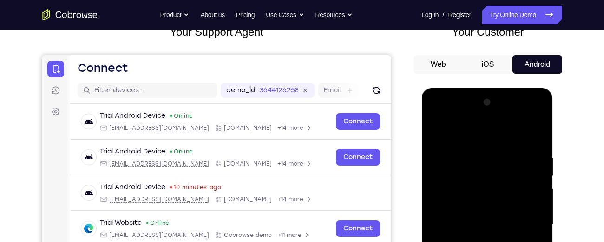
click at [444, 130] on div at bounding box center [486, 225] width 117 height 260
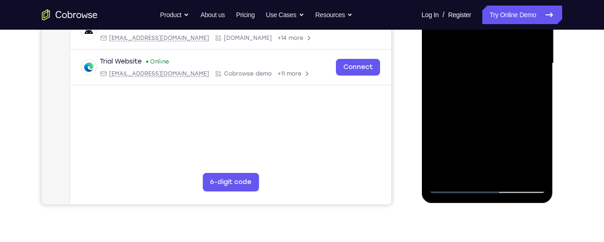
scroll to position [228, 0]
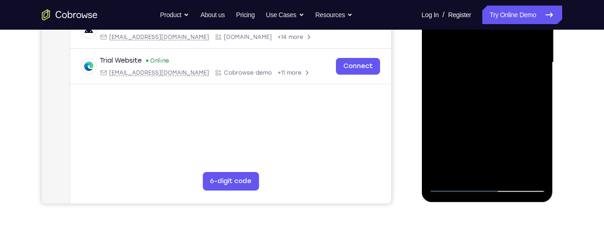
click at [538, 173] on div at bounding box center [486, 63] width 117 height 260
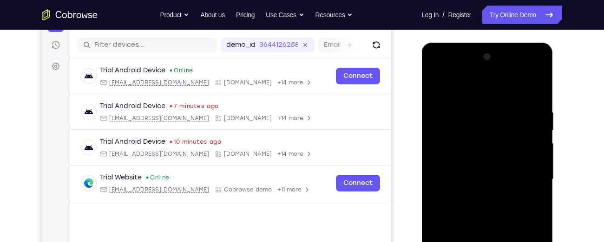
scroll to position [110, 0]
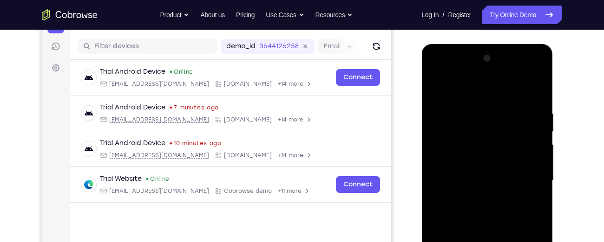
click at [485, 154] on div at bounding box center [486, 181] width 117 height 260
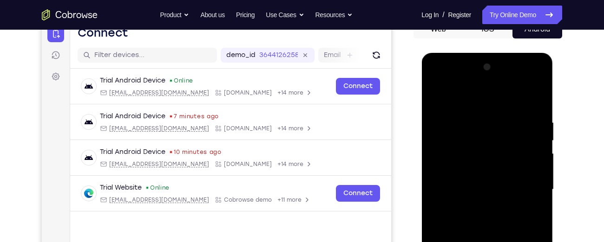
scroll to position [101, 0]
click at [448, 120] on div at bounding box center [486, 189] width 117 height 260
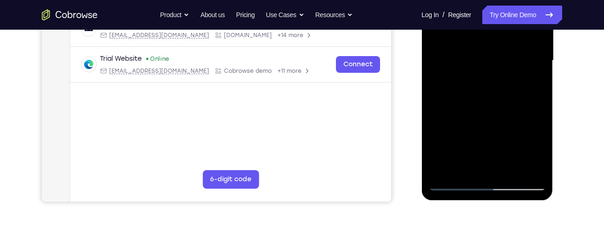
scroll to position [230, 0]
drag, startPoint x: 482, startPoint y: 134, endPoint x: 484, endPoint y: 123, distance: 11.4
click at [484, 123] on div at bounding box center [486, 60] width 117 height 260
drag, startPoint x: 485, startPoint y: 154, endPoint x: 482, endPoint y: 125, distance: 28.5
click at [482, 125] on div at bounding box center [486, 60] width 117 height 260
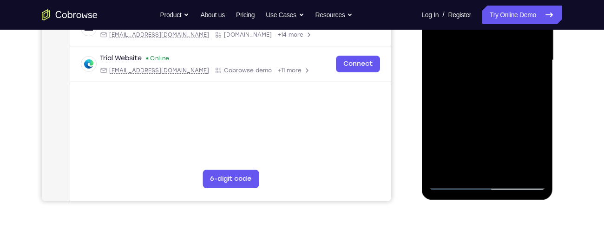
click at [450, 146] on div at bounding box center [486, 60] width 117 height 260
drag, startPoint x: 474, startPoint y: 159, endPoint x: 478, endPoint y: 125, distance: 33.6
click at [478, 125] on div at bounding box center [486, 60] width 117 height 260
drag, startPoint x: 480, startPoint y: 160, endPoint x: 481, endPoint y: 132, distance: 27.9
click at [481, 132] on div at bounding box center [486, 60] width 117 height 260
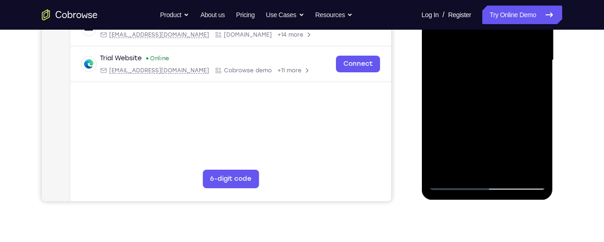
drag, startPoint x: 481, startPoint y: 160, endPoint x: 493, endPoint y: 127, distance: 34.7
click at [493, 127] on div at bounding box center [486, 60] width 117 height 260
drag, startPoint x: 480, startPoint y: 152, endPoint x: 483, endPoint y: 124, distance: 29.0
click at [483, 124] on div at bounding box center [486, 60] width 117 height 260
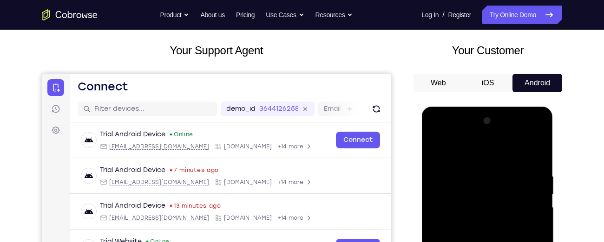
scroll to position [45, 0]
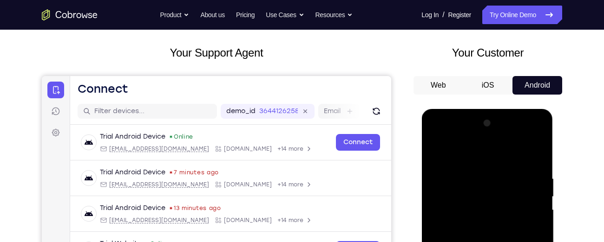
drag, startPoint x: 469, startPoint y: 162, endPoint x: 478, endPoint y: 243, distance: 82.2
click at [478, 242] on div at bounding box center [486, 246] width 117 height 260
drag, startPoint x: 466, startPoint y: 177, endPoint x: 473, endPoint y: 231, distance: 53.8
click at [473, 231] on div at bounding box center [486, 246] width 117 height 260
drag, startPoint x: 465, startPoint y: 193, endPoint x: 465, endPoint y: 243, distance: 50.6
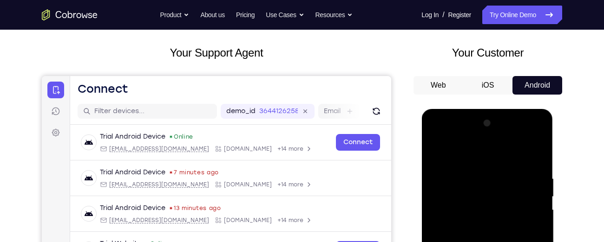
click at [465, 242] on div at bounding box center [486, 246] width 117 height 260
drag, startPoint x: 453, startPoint y: 163, endPoint x: 471, endPoint y: 239, distance: 78.4
click at [471, 239] on div at bounding box center [486, 246] width 117 height 260
click at [457, 149] on div at bounding box center [486, 246] width 117 height 260
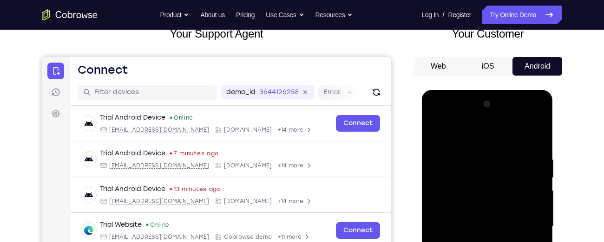
scroll to position [65, 0]
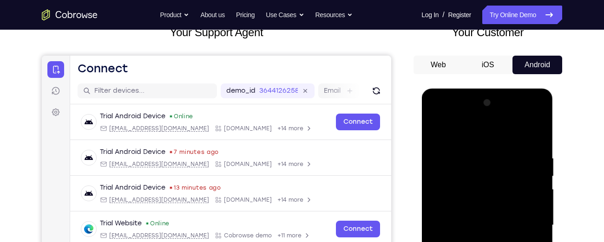
click at [488, 165] on div at bounding box center [486, 226] width 117 height 260
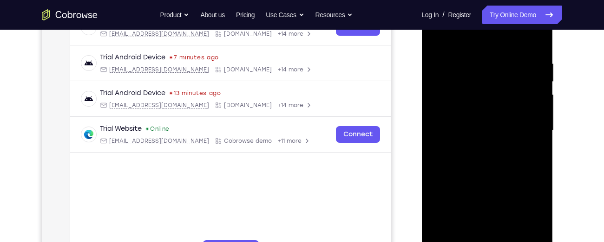
scroll to position [160, 0]
drag, startPoint x: 479, startPoint y: 191, endPoint x: 480, endPoint y: 151, distance: 40.0
click at [480, 151] on div at bounding box center [486, 130] width 117 height 260
drag, startPoint x: 485, startPoint y: 202, endPoint x: 482, endPoint y: 154, distance: 48.8
click at [482, 154] on div at bounding box center [486, 130] width 117 height 260
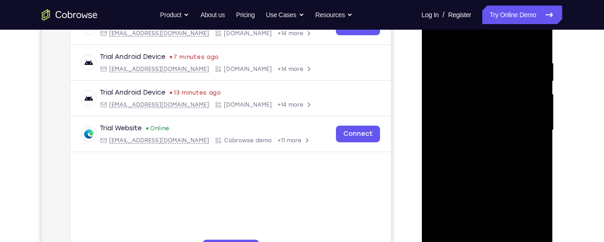
drag, startPoint x: 484, startPoint y: 200, endPoint x: 485, endPoint y: 159, distance: 40.9
click at [485, 159] on div at bounding box center [486, 130] width 117 height 260
drag, startPoint x: 485, startPoint y: 202, endPoint x: 487, endPoint y: 157, distance: 44.2
click at [487, 157] on div at bounding box center [486, 130] width 117 height 260
drag, startPoint x: 486, startPoint y: 194, endPoint x: 487, endPoint y: 171, distance: 22.3
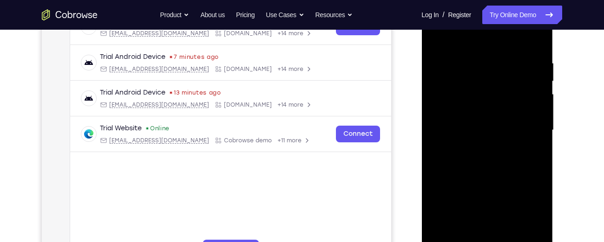
click at [487, 171] on div at bounding box center [486, 130] width 117 height 260
drag, startPoint x: 485, startPoint y: 203, endPoint x: 486, endPoint y: 165, distance: 38.5
click at [486, 165] on div at bounding box center [486, 130] width 117 height 260
drag, startPoint x: 480, startPoint y: 197, endPoint x: 481, endPoint y: 165, distance: 31.6
click at [481, 165] on div at bounding box center [486, 130] width 117 height 260
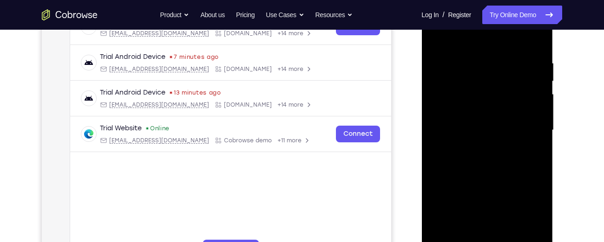
drag, startPoint x: 482, startPoint y: 199, endPoint x: 486, endPoint y: 148, distance: 51.2
click at [486, 148] on div at bounding box center [486, 130] width 117 height 260
drag, startPoint x: 491, startPoint y: 202, endPoint x: 492, endPoint y: 164, distance: 38.1
click at [492, 164] on div at bounding box center [486, 130] width 117 height 260
drag, startPoint x: 492, startPoint y: 200, endPoint x: 490, endPoint y: 164, distance: 35.3
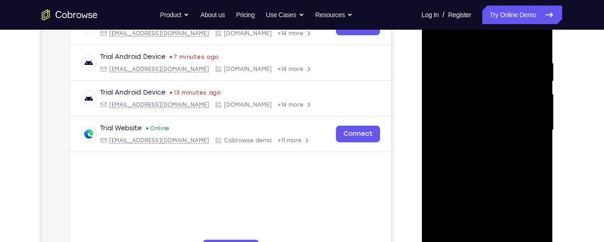
click at [490, 164] on div at bounding box center [486, 130] width 117 height 260
drag, startPoint x: 491, startPoint y: 196, endPoint x: 490, endPoint y: 146, distance: 50.6
click at [490, 146] on div at bounding box center [486, 130] width 117 height 260
drag, startPoint x: 492, startPoint y: 191, endPoint x: 491, endPoint y: 148, distance: 43.7
click at [491, 148] on div at bounding box center [486, 130] width 117 height 260
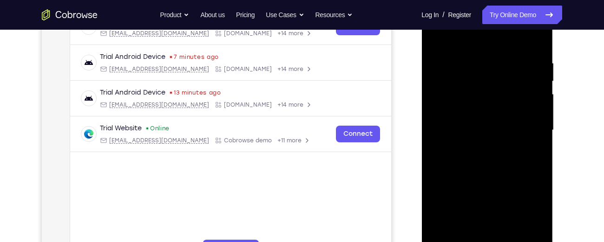
drag, startPoint x: 492, startPoint y: 207, endPoint x: 492, endPoint y: 168, distance: 39.0
click at [492, 168] on div at bounding box center [486, 130] width 117 height 260
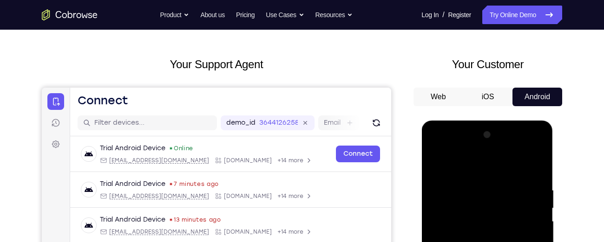
scroll to position [31, 0]
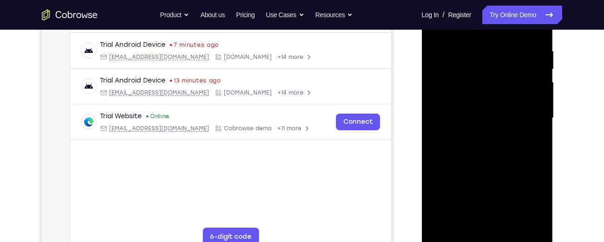
scroll to position [196, 0]
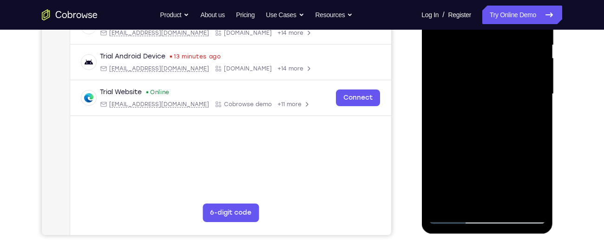
click at [535, 164] on div at bounding box center [486, 94] width 117 height 260
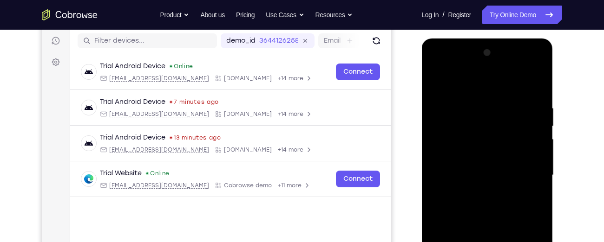
scroll to position [106, 0]
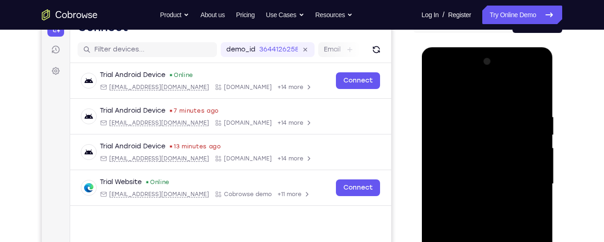
click at [516, 161] on div at bounding box center [486, 184] width 117 height 260
click at [537, 190] on div at bounding box center [486, 184] width 117 height 260
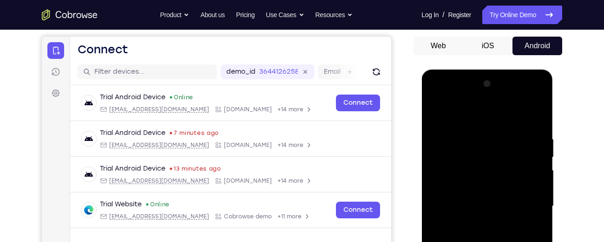
scroll to position [79, 0]
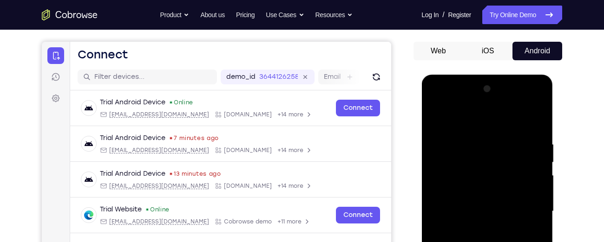
click at [537, 217] on div at bounding box center [486, 212] width 117 height 260
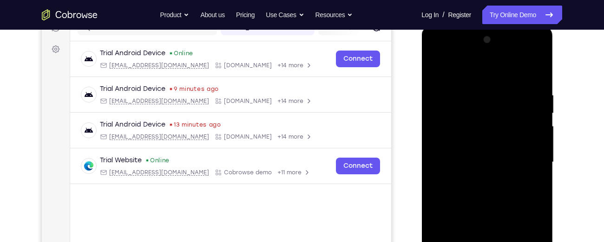
click at [535, 167] on div at bounding box center [486, 163] width 117 height 260
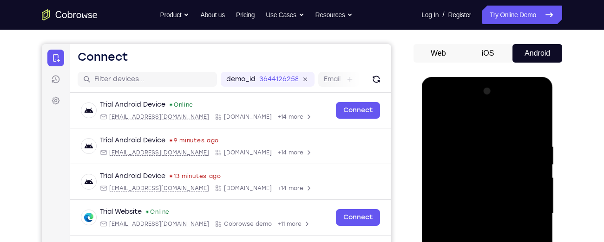
scroll to position [76, 0]
click at [535, 226] on div at bounding box center [486, 215] width 117 height 260
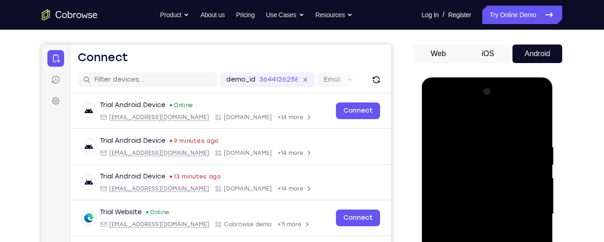
click at [535, 226] on div at bounding box center [486, 215] width 117 height 260
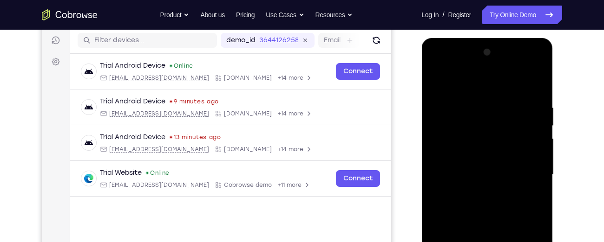
scroll to position [139, 0]
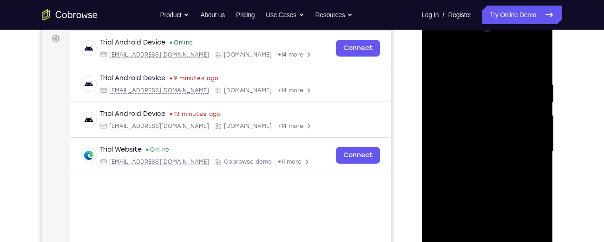
click at [538, 158] on div at bounding box center [486, 152] width 117 height 260
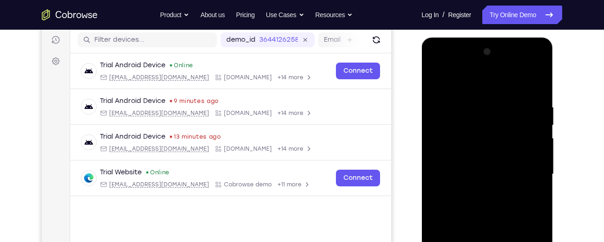
click at [539, 183] on div at bounding box center [486, 175] width 117 height 260
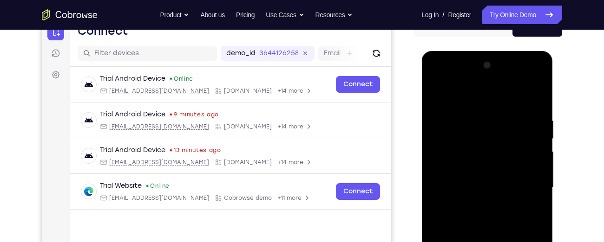
click at [539, 194] on div at bounding box center [486, 188] width 117 height 260
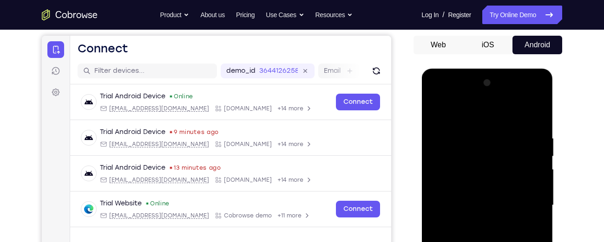
scroll to position [71, 0]
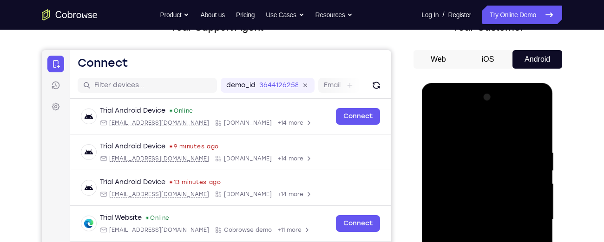
click at [536, 221] on div at bounding box center [486, 220] width 117 height 260
click at [536, 224] on div at bounding box center [486, 220] width 117 height 260
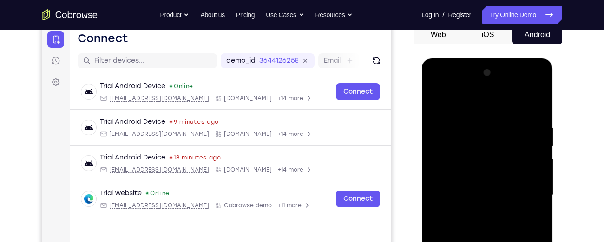
scroll to position [98, 0]
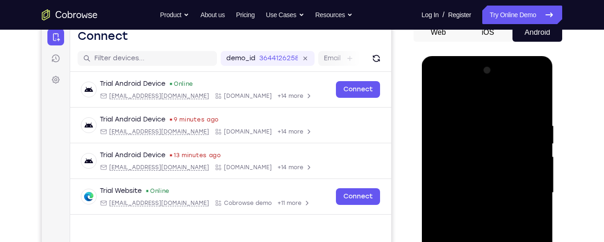
click at [536, 208] on div at bounding box center [486, 193] width 117 height 260
click at [440, 194] on div at bounding box center [486, 193] width 117 height 260
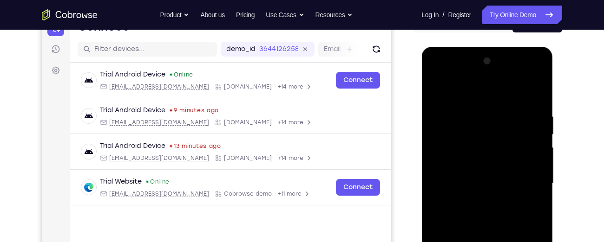
scroll to position [105, 0]
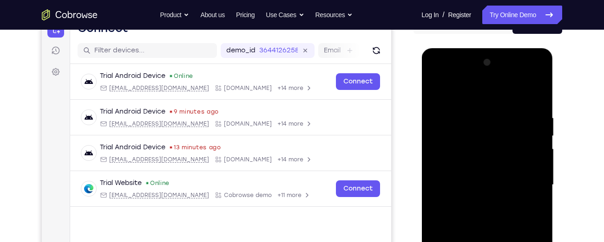
click at [541, 193] on div at bounding box center [486, 185] width 117 height 260
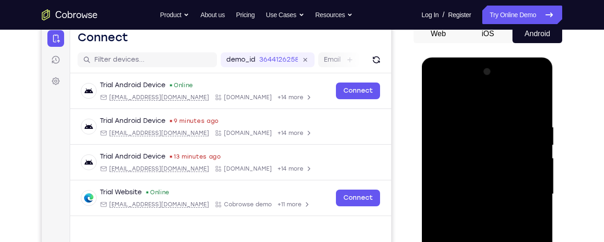
scroll to position [98, 0]
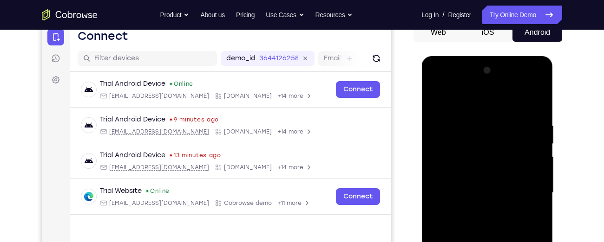
click at [540, 206] on div at bounding box center [486, 193] width 117 height 260
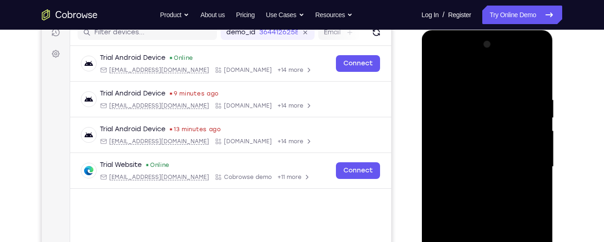
scroll to position [130, 0]
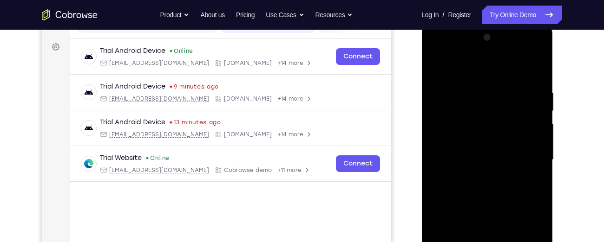
click at [538, 169] on div at bounding box center [486, 160] width 117 height 260
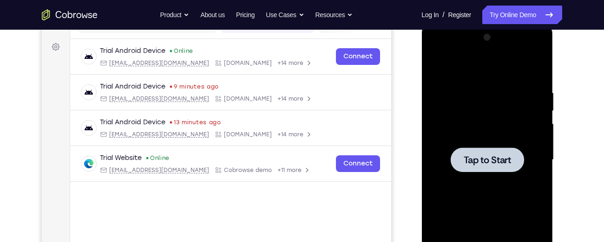
click at [538, 169] on div at bounding box center [486, 160] width 117 height 260
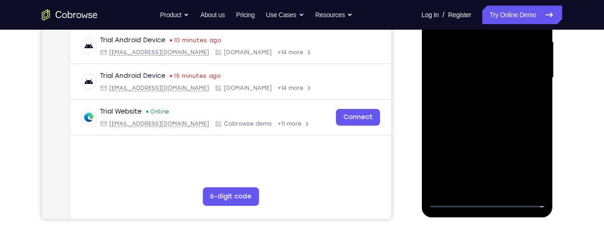
scroll to position [221, 0]
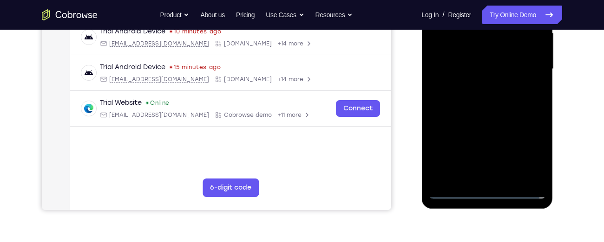
click at [483, 191] on div at bounding box center [486, 69] width 117 height 260
click at [526, 162] on div at bounding box center [486, 69] width 117 height 260
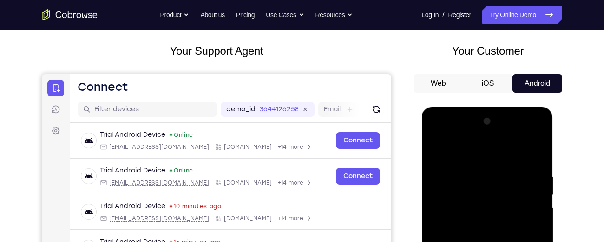
scroll to position [46, 0]
click at [442, 131] on div at bounding box center [486, 245] width 117 height 260
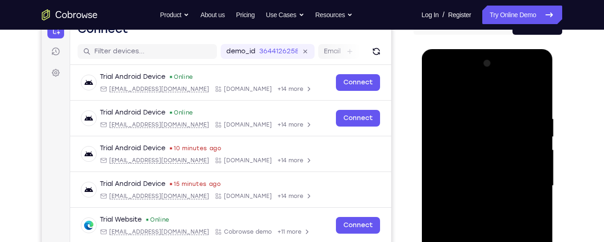
click at [524, 186] on div at bounding box center [486, 186] width 117 height 260
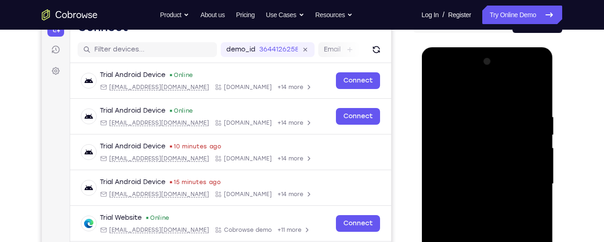
scroll to position [107, 0]
click at [476, 202] on div at bounding box center [486, 184] width 117 height 260
drag, startPoint x: 476, startPoint y: 201, endPoint x: 478, endPoint y: 180, distance: 21.4
click at [478, 180] on div at bounding box center [486, 184] width 117 height 260
click at [479, 159] on div at bounding box center [486, 184] width 117 height 260
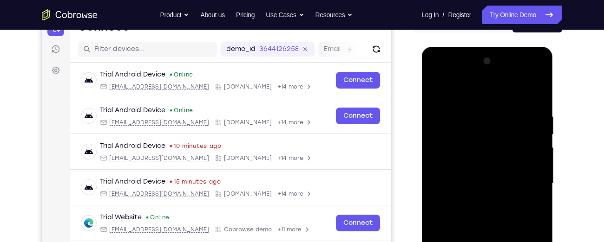
click at [472, 150] on div at bounding box center [486, 184] width 117 height 260
click at [472, 168] on div at bounding box center [486, 184] width 117 height 260
click at [467, 195] on div at bounding box center [486, 184] width 117 height 260
click at [469, 206] on div at bounding box center [486, 184] width 117 height 260
click at [479, 212] on div at bounding box center [486, 184] width 117 height 260
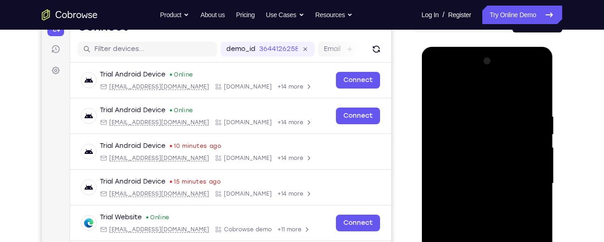
click at [480, 202] on div at bounding box center [486, 184] width 117 height 260
click at [481, 208] on div at bounding box center [486, 184] width 117 height 260
click at [482, 179] on div at bounding box center [486, 184] width 117 height 260
click at [481, 169] on div at bounding box center [486, 184] width 117 height 260
click at [472, 196] on div at bounding box center [486, 184] width 117 height 260
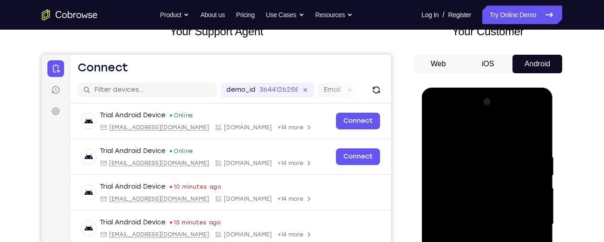
scroll to position [113, 0]
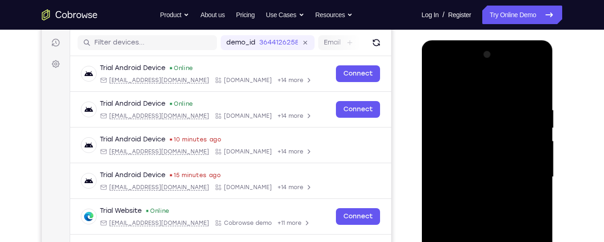
click at [492, 220] on div at bounding box center [486, 177] width 117 height 260
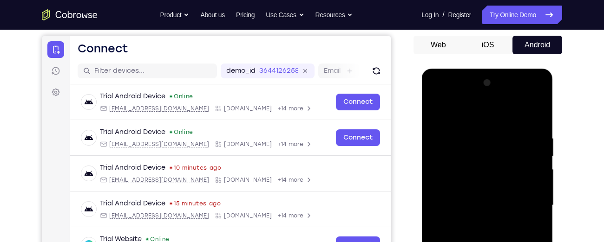
scroll to position [85, 0]
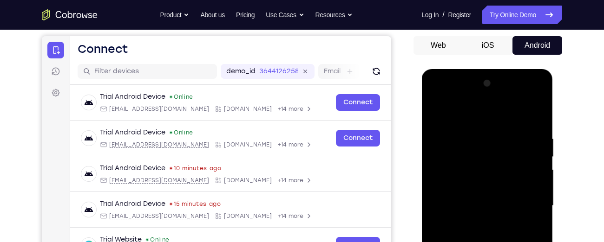
click at [472, 126] on div at bounding box center [486, 206] width 117 height 260
drag, startPoint x: 466, startPoint y: 212, endPoint x: 479, endPoint y: 137, distance: 76.3
click at [479, 137] on div at bounding box center [486, 206] width 117 height 260
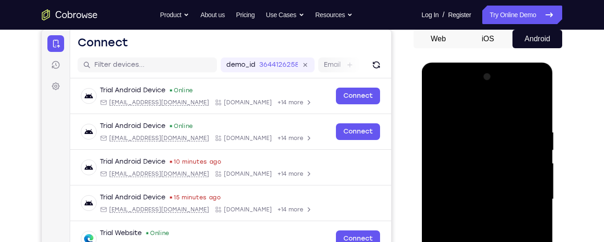
scroll to position [91, 0]
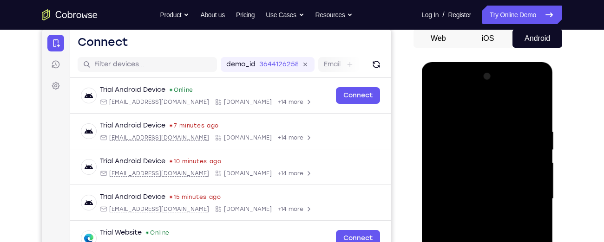
click at [531, 111] on div at bounding box center [486, 199] width 117 height 260
drag, startPoint x: 499, startPoint y: 216, endPoint x: 526, endPoint y: 65, distance: 153.2
click at [526, 65] on div at bounding box center [486, 200] width 131 height 277
drag, startPoint x: 483, startPoint y: 205, endPoint x: 504, endPoint y: 92, distance: 114.8
click at [504, 92] on div at bounding box center [486, 199] width 117 height 260
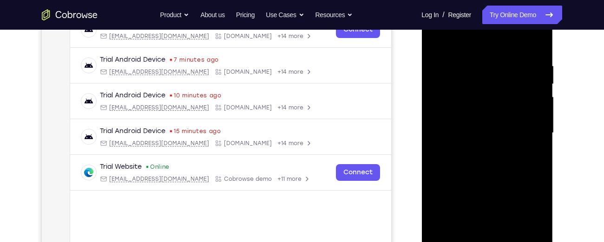
scroll to position [157, 0]
drag, startPoint x: 481, startPoint y: 220, endPoint x: 507, endPoint y: 91, distance: 131.7
click at [507, 91] on div at bounding box center [486, 134] width 117 height 260
click at [538, 184] on div at bounding box center [486, 134] width 117 height 260
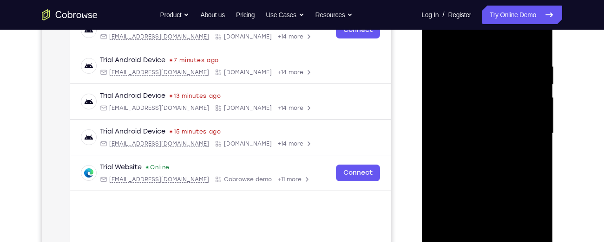
drag, startPoint x: 492, startPoint y: 200, endPoint x: 506, endPoint y: 81, distance: 119.7
click at [506, 81] on div at bounding box center [486, 134] width 117 height 260
drag, startPoint x: 501, startPoint y: 137, endPoint x: 497, endPoint y: 216, distance: 79.0
click at [497, 216] on div at bounding box center [486, 134] width 117 height 260
click at [538, 145] on div at bounding box center [486, 134] width 117 height 260
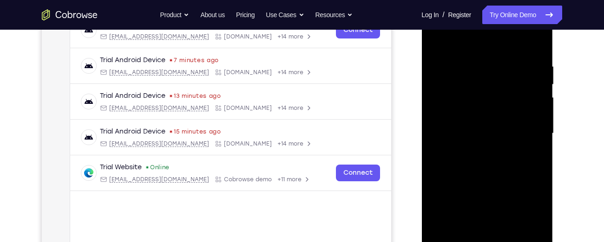
click at [538, 145] on div at bounding box center [486, 134] width 117 height 260
drag, startPoint x: 515, startPoint y: 191, endPoint x: 531, endPoint y: 87, distance: 105.1
click at [531, 87] on div at bounding box center [486, 134] width 117 height 260
drag, startPoint x: 501, startPoint y: 166, endPoint x: 510, endPoint y: 75, distance: 91.5
click at [510, 75] on div at bounding box center [486, 134] width 117 height 260
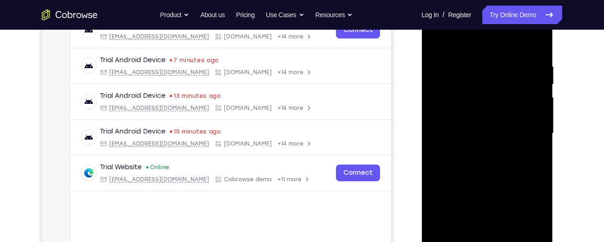
drag, startPoint x: 478, startPoint y: 190, endPoint x: 499, endPoint y: 71, distance: 120.7
click at [499, 71] on div at bounding box center [486, 134] width 117 height 260
drag, startPoint x: 485, startPoint y: 166, endPoint x: 507, endPoint y: 57, distance: 111.4
click at [507, 57] on div at bounding box center [486, 134] width 117 height 260
drag, startPoint x: 479, startPoint y: 177, endPoint x: 484, endPoint y: 70, distance: 107.4
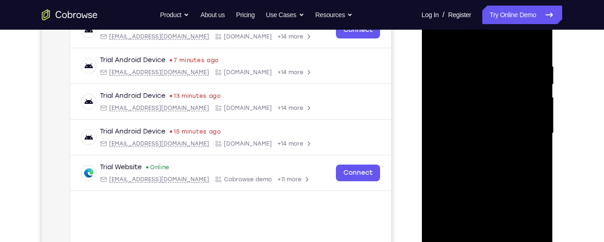
click at [484, 70] on div at bounding box center [486, 134] width 117 height 260
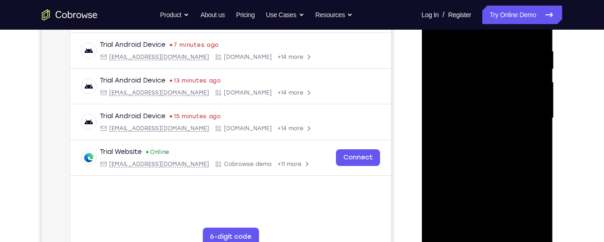
scroll to position [173, 0]
drag, startPoint x: 467, startPoint y: 182, endPoint x: 488, endPoint y: 98, distance: 86.7
click at [488, 98] on div at bounding box center [486, 117] width 117 height 260
drag, startPoint x: 484, startPoint y: 188, endPoint x: 494, endPoint y: 71, distance: 117.4
click at [494, 71] on div at bounding box center [486, 117] width 117 height 260
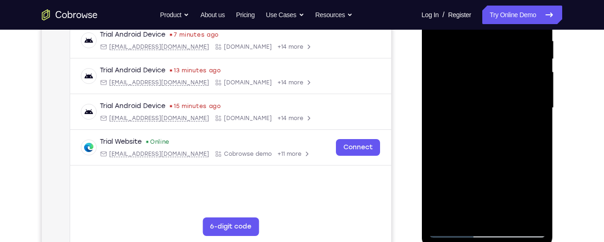
scroll to position [183, 0]
drag, startPoint x: 495, startPoint y: 158, endPoint x: 502, endPoint y: 109, distance: 49.8
click at [502, 109] on div at bounding box center [486, 108] width 117 height 260
drag, startPoint x: 494, startPoint y: 156, endPoint x: 517, endPoint y: 52, distance: 106.6
click at [517, 52] on div at bounding box center [486, 108] width 117 height 260
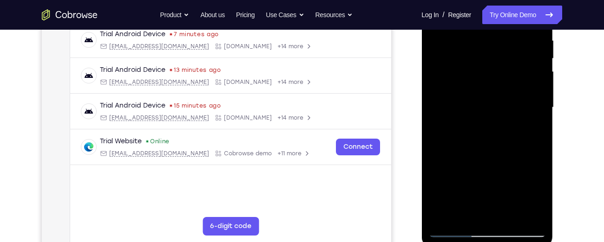
drag, startPoint x: 497, startPoint y: 168, endPoint x: 506, endPoint y: 52, distance: 116.4
click at [506, 52] on div at bounding box center [486, 108] width 117 height 260
drag, startPoint x: 495, startPoint y: 162, endPoint x: 511, endPoint y: 52, distance: 110.8
click at [511, 52] on div at bounding box center [486, 108] width 117 height 260
drag, startPoint x: 490, startPoint y: 175, endPoint x: 499, endPoint y: 58, distance: 117.8
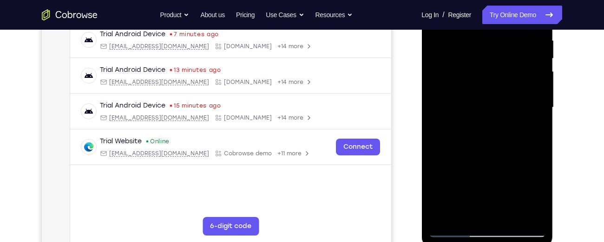
click at [499, 58] on div at bounding box center [486, 108] width 117 height 260
drag, startPoint x: 476, startPoint y: 185, endPoint x: 477, endPoint y: 103, distance: 82.2
click at [477, 103] on div at bounding box center [486, 108] width 117 height 260
click at [466, 217] on div at bounding box center [486, 108] width 117 height 260
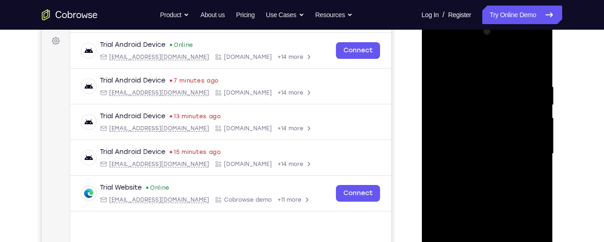
scroll to position [138, 0]
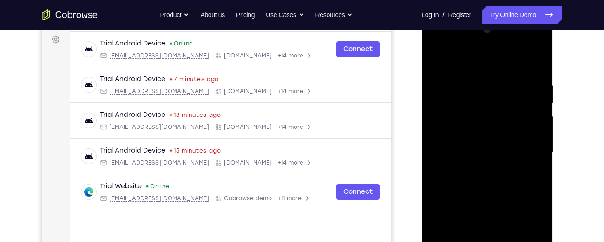
drag, startPoint x: 495, startPoint y: 179, endPoint x: 506, endPoint y: 132, distance: 48.6
click at [506, 132] on div at bounding box center [486, 153] width 117 height 260
drag, startPoint x: 488, startPoint y: 183, endPoint x: 499, endPoint y: 132, distance: 51.9
click at [499, 132] on div at bounding box center [486, 153] width 117 height 260
drag, startPoint x: 485, startPoint y: 184, endPoint x: 495, endPoint y: 131, distance: 53.8
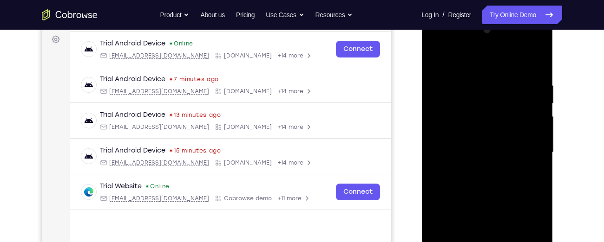
click at [495, 131] on div at bounding box center [486, 153] width 117 height 260
drag, startPoint x: 494, startPoint y: 171, endPoint x: 495, endPoint y: 135, distance: 36.2
click at [495, 135] on div at bounding box center [486, 153] width 117 height 260
drag, startPoint x: 492, startPoint y: 185, endPoint x: 495, endPoint y: 137, distance: 47.5
click at [495, 137] on div at bounding box center [486, 153] width 117 height 260
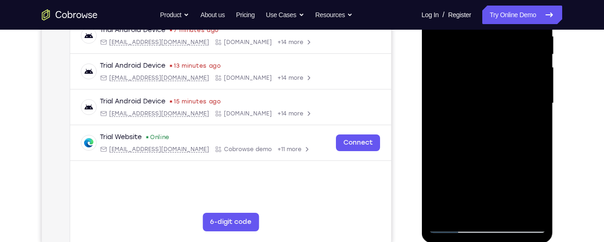
scroll to position [189, 0]
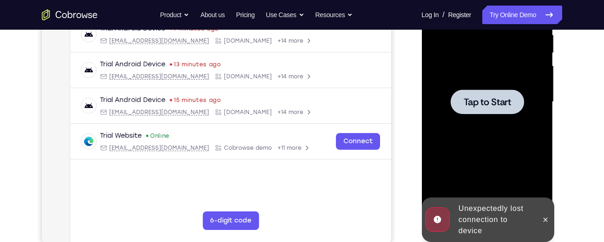
drag, startPoint x: 493, startPoint y: 174, endPoint x: 501, endPoint y: 121, distance: 54.0
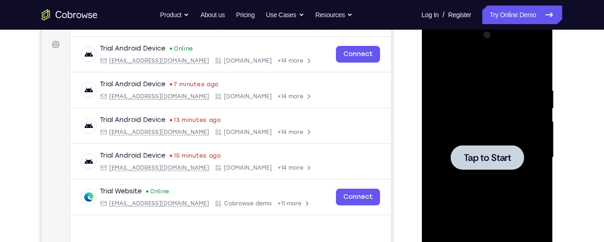
scroll to position [132, 0]
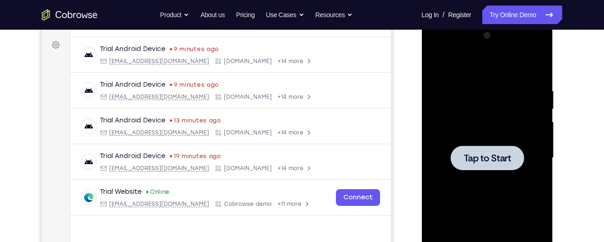
click at [508, 164] on div at bounding box center [486, 158] width 73 height 25
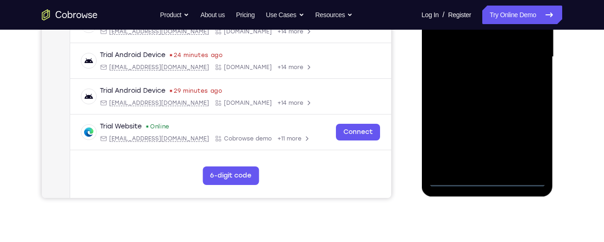
scroll to position [236, 0]
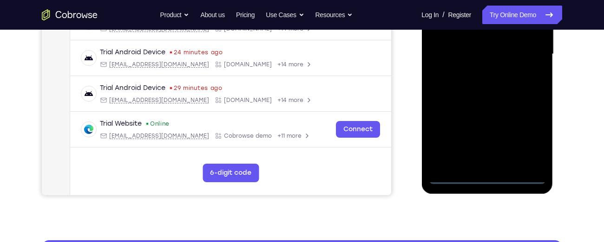
click at [489, 173] on div at bounding box center [486, 54] width 117 height 260
click at [487, 179] on div at bounding box center [486, 54] width 117 height 260
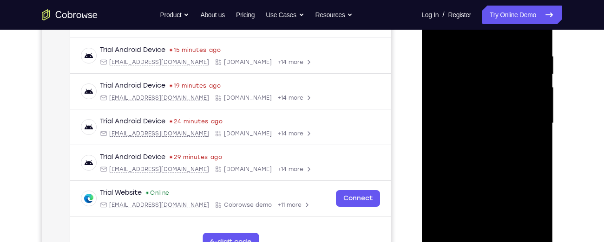
scroll to position [164, 0]
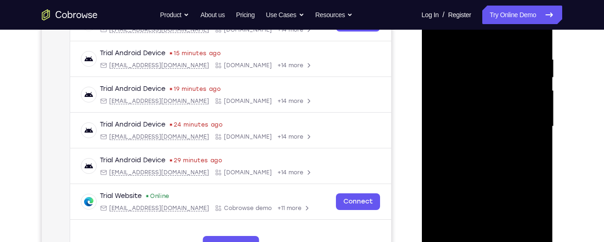
click at [525, 208] on div at bounding box center [486, 127] width 117 height 260
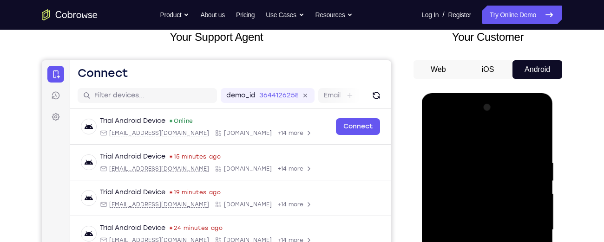
scroll to position [60, 0]
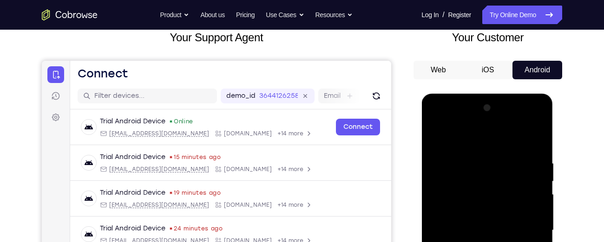
click at [446, 122] on div at bounding box center [486, 231] width 117 height 260
click at [526, 225] on div at bounding box center [486, 231] width 117 height 260
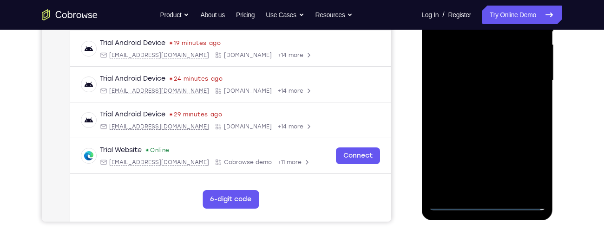
scroll to position [209, 0]
click at [499, 191] on div at bounding box center [486, 81] width 117 height 260
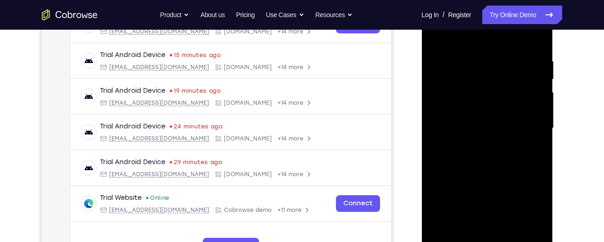
scroll to position [159, 0]
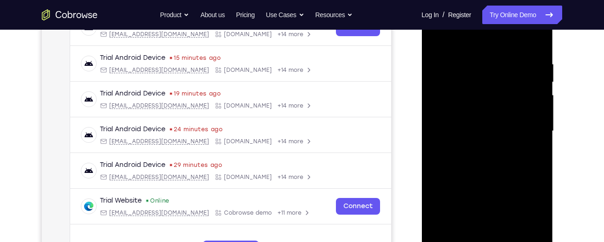
click at [470, 121] on div at bounding box center [486, 131] width 117 height 260
click at [471, 111] on div at bounding box center [486, 131] width 117 height 260
click at [475, 130] on div at bounding box center [486, 131] width 117 height 260
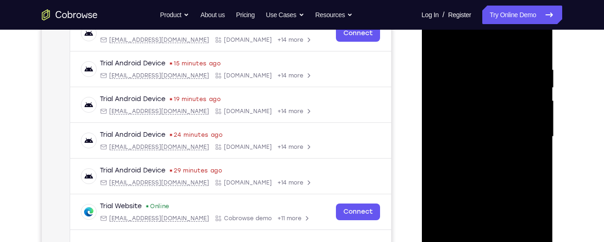
scroll to position [153, 0]
click at [481, 180] on div at bounding box center [486, 138] width 117 height 260
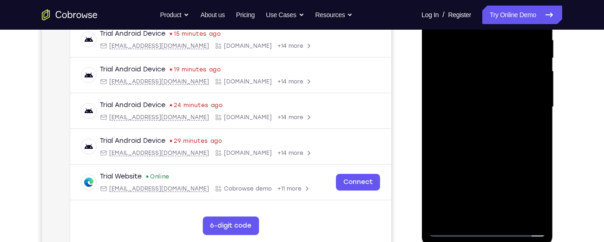
scroll to position [184, 0]
click at [540, 146] on div at bounding box center [486, 107] width 117 height 260
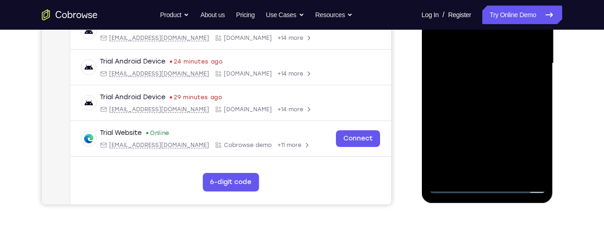
scroll to position [228, 0]
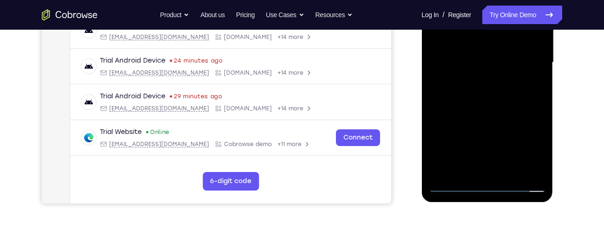
click at [510, 171] on div at bounding box center [486, 63] width 117 height 260
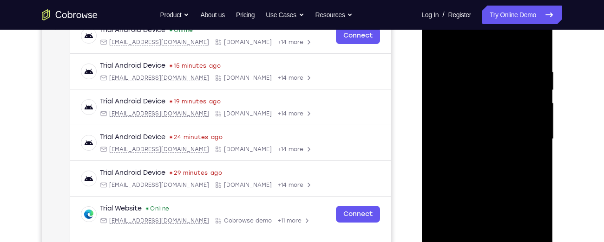
scroll to position [150, 0]
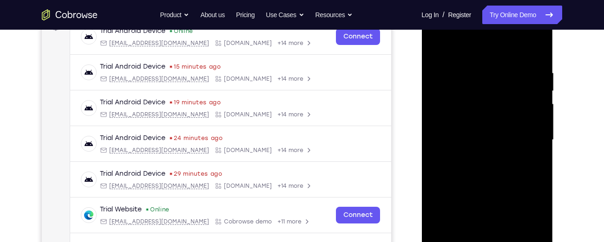
click at [479, 174] on div at bounding box center [486, 140] width 117 height 260
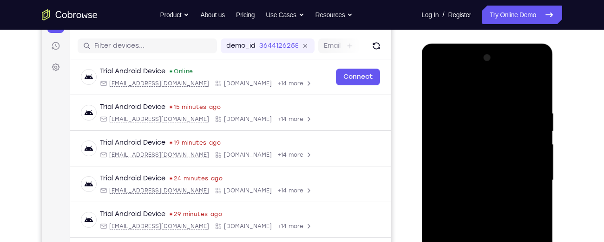
scroll to position [109, 0]
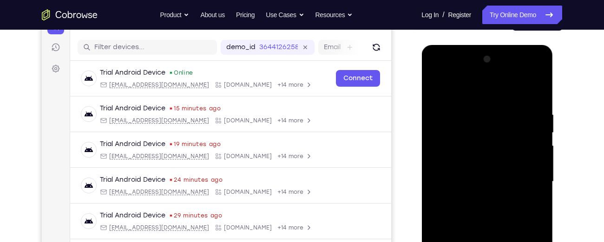
click at [522, 202] on div at bounding box center [486, 182] width 117 height 260
click at [537, 128] on div at bounding box center [486, 182] width 117 height 260
click at [540, 129] on div at bounding box center [486, 182] width 117 height 260
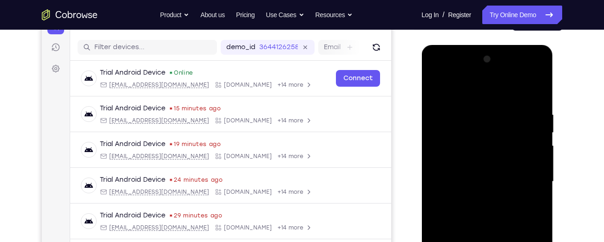
click at [540, 129] on div at bounding box center [486, 182] width 117 height 260
click at [540, 133] on div at bounding box center [486, 182] width 117 height 260
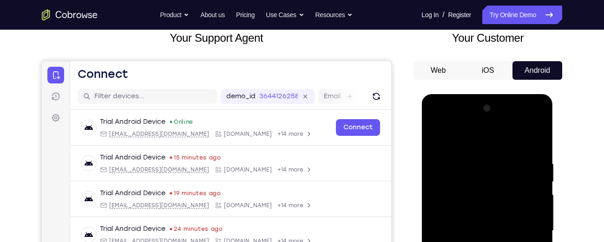
scroll to position [59, 0]
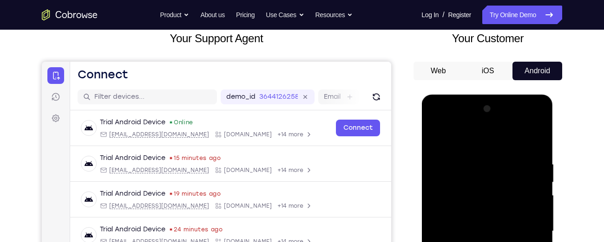
click at [434, 123] on div at bounding box center [486, 232] width 117 height 260
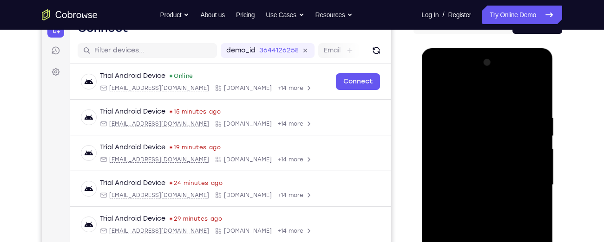
scroll to position [107, 0]
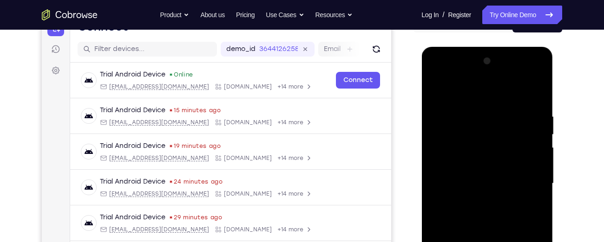
click at [524, 179] on div at bounding box center [486, 184] width 117 height 260
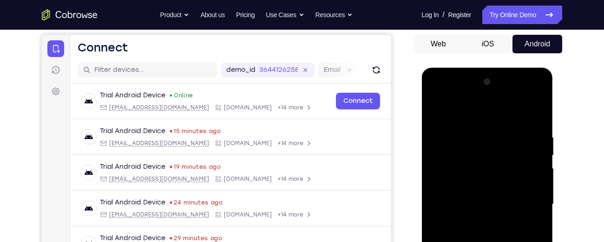
scroll to position [85, 0]
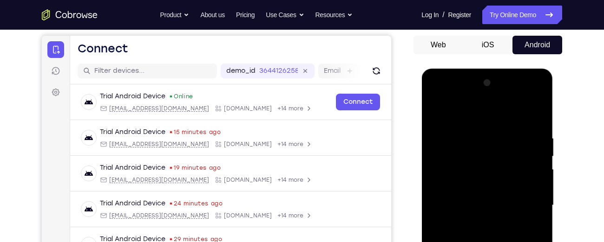
click at [475, 134] on div at bounding box center [486, 206] width 117 height 260
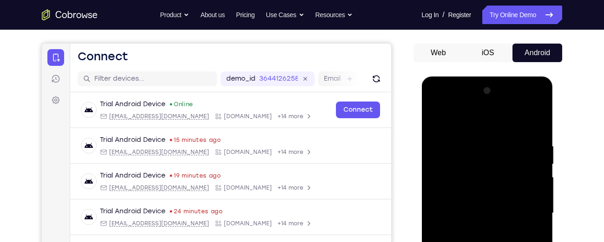
scroll to position [77, 0]
click at [536, 123] on div at bounding box center [486, 214] width 117 height 260
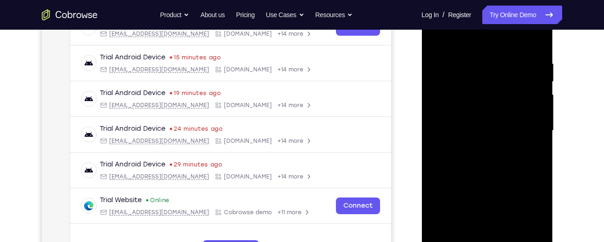
scroll to position [164, 0]
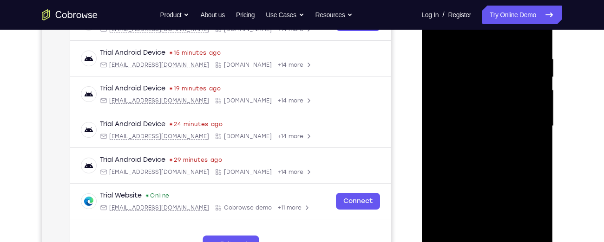
drag, startPoint x: 511, startPoint y: 196, endPoint x: 495, endPoint y: 70, distance: 127.3
click at [495, 70] on div at bounding box center [486, 126] width 117 height 260
drag, startPoint x: 495, startPoint y: 154, endPoint x: 503, endPoint y: 69, distance: 85.8
click at [503, 69] on div at bounding box center [486, 126] width 117 height 260
drag, startPoint x: 501, startPoint y: 180, endPoint x: 507, endPoint y: 61, distance: 119.5
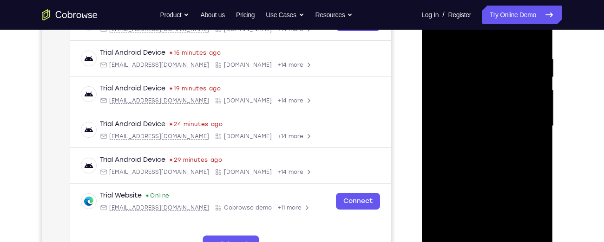
click at [507, 61] on div at bounding box center [486, 126] width 117 height 260
drag, startPoint x: 503, startPoint y: 181, endPoint x: 509, endPoint y: 87, distance: 94.0
click at [509, 87] on div at bounding box center [486, 126] width 117 height 260
drag, startPoint x: 495, startPoint y: 166, endPoint x: 502, endPoint y: 94, distance: 72.8
click at [502, 94] on div at bounding box center [486, 126] width 117 height 260
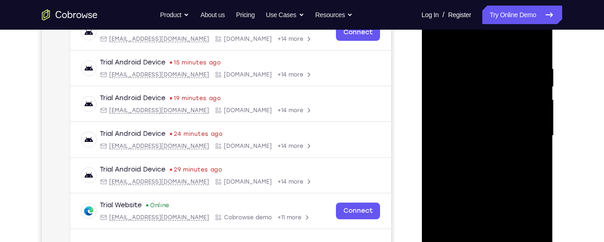
scroll to position [155, 0]
click at [540, 146] on div at bounding box center [486, 136] width 117 height 260
drag, startPoint x: 504, startPoint y: 204, endPoint x: 508, endPoint y: 87, distance: 117.1
click at [508, 87] on div at bounding box center [486, 136] width 117 height 260
drag, startPoint x: 490, startPoint y: 187, endPoint x: 495, endPoint y: 112, distance: 74.4
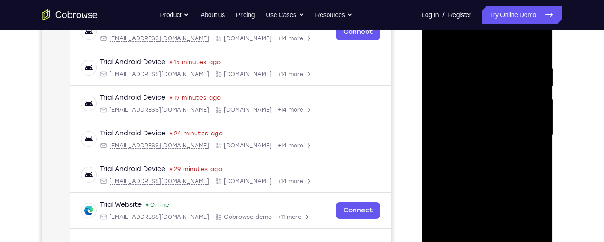
click at [495, 112] on div at bounding box center [486, 136] width 117 height 260
click at [536, 150] on div at bounding box center [486, 136] width 117 height 260
drag, startPoint x: 521, startPoint y: 176, endPoint x: 519, endPoint y: 70, distance: 105.9
click at [519, 70] on div at bounding box center [486, 136] width 117 height 260
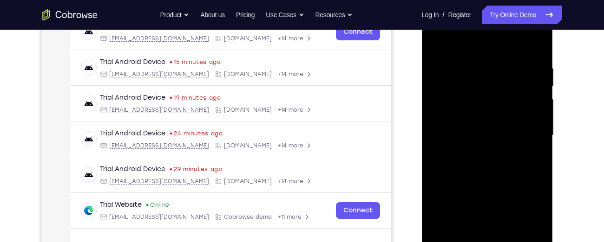
drag, startPoint x: 506, startPoint y: 182, endPoint x: 508, endPoint y: 96, distance: 85.5
click at [508, 96] on div at bounding box center [486, 136] width 117 height 260
drag, startPoint x: 491, startPoint y: 179, endPoint x: 501, endPoint y: 61, distance: 117.9
click at [501, 61] on div at bounding box center [486, 136] width 117 height 260
drag, startPoint x: 481, startPoint y: 165, endPoint x: 487, endPoint y: 65, distance: 100.5
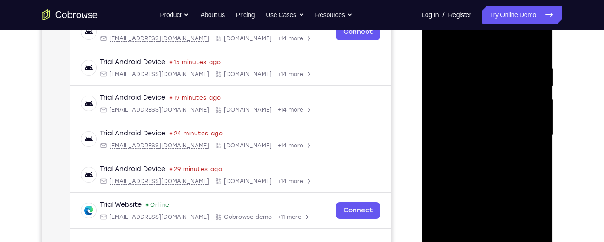
click at [487, 65] on div at bounding box center [486, 136] width 117 height 260
click at [533, 166] on div at bounding box center [486, 136] width 117 height 260
click at [536, 164] on div at bounding box center [486, 136] width 117 height 260
drag, startPoint x: 508, startPoint y: 202, endPoint x: 506, endPoint y: 88, distance: 113.8
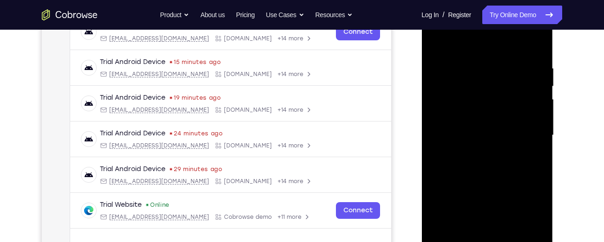
click at [506, 88] on div at bounding box center [486, 136] width 117 height 260
drag, startPoint x: 489, startPoint y: 186, endPoint x: 490, endPoint y: 92, distance: 93.8
click at [490, 92] on div at bounding box center [486, 136] width 117 height 260
drag, startPoint x: 490, startPoint y: 153, endPoint x: 495, endPoint y: 95, distance: 58.2
click at [495, 95] on div at bounding box center [486, 136] width 117 height 260
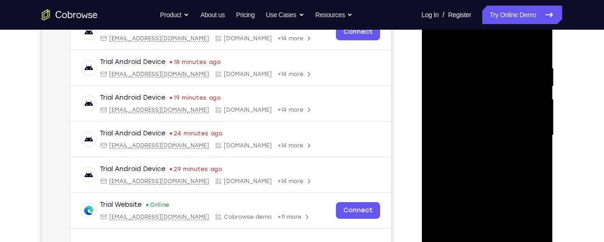
drag, startPoint x: 495, startPoint y: 175, endPoint x: 500, endPoint y: 81, distance: 94.4
click at [500, 81] on div at bounding box center [486, 136] width 117 height 260
drag, startPoint x: 491, startPoint y: 179, endPoint x: 503, endPoint y: 72, distance: 108.4
click at [503, 72] on div at bounding box center [486, 136] width 117 height 260
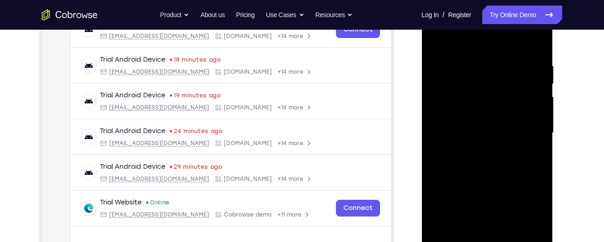
scroll to position [154, 0]
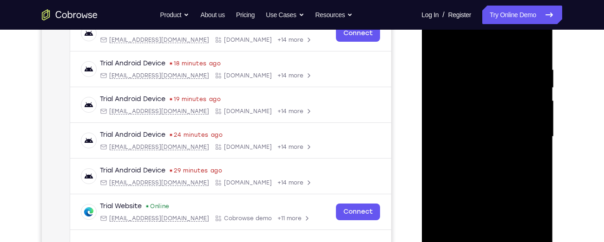
click at [537, 137] on div at bounding box center [486, 137] width 117 height 260
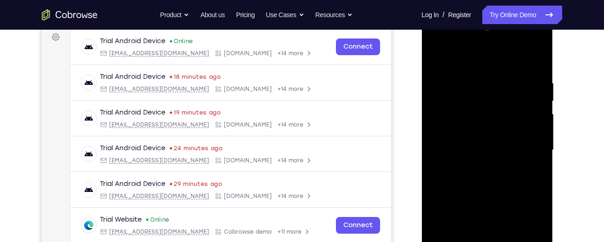
scroll to position [135, 0]
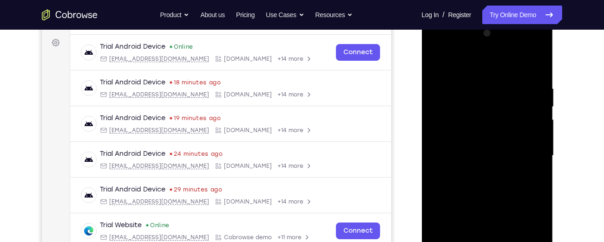
drag, startPoint x: 511, startPoint y: 179, endPoint x: 523, endPoint y: 65, distance: 114.4
click at [523, 65] on div at bounding box center [486, 156] width 117 height 260
drag, startPoint x: 499, startPoint y: 149, endPoint x: 505, endPoint y: 62, distance: 86.6
click at [505, 62] on div at bounding box center [486, 156] width 117 height 260
drag, startPoint x: 488, startPoint y: 202, endPoint x: 499, endPoint y: 90, distance: 113.4
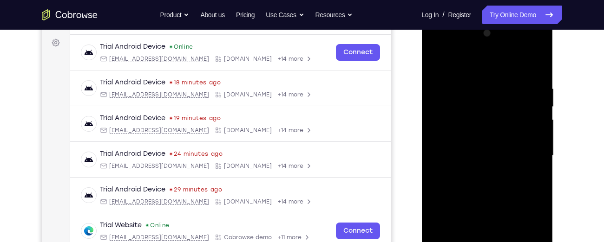
click at [499, 90] on div at bounding box center [486, 156] width 117 height 260
drag, startPoint x: 494, startPoint y: 171, endPoint x: 504, endPoint y: 58, distance: 114.2
click at [504, 58] on div at bounding box center [486, 156] width 117 height 260
drag, startPoint x: 494, startPoint y: 164, endPoint x: 509, endPoint y: 58, distance: 107.9
click at [509, 58] on div at bounding box center [486, 156] width 117 height 260
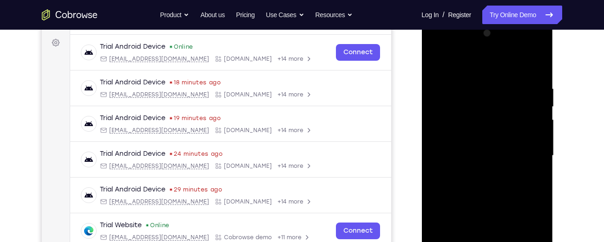
drag, startPoint x: 497, startPoint y: 180, endPoint x: 509, endPoint y: 74, distance: 106.6
click at [509, 74] on div at bounding box center [486, 156] width 117 height 260
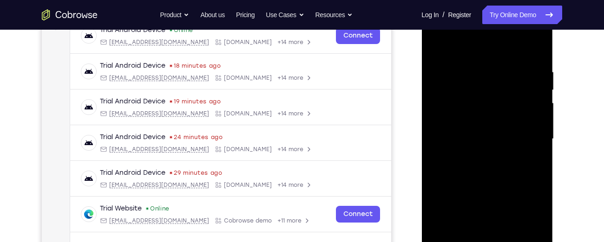
scroll to position [151, 0]
click at [539, 172] on div at bounding box center [486, 140] width 117 height 260
drag, startPoint x: 495, startPoint y: 202, endPoint x: 504, endPoint y: 105, distance: 97.9
click at [504, 105] on div at bounding box center [486, 140] width 117 height 260
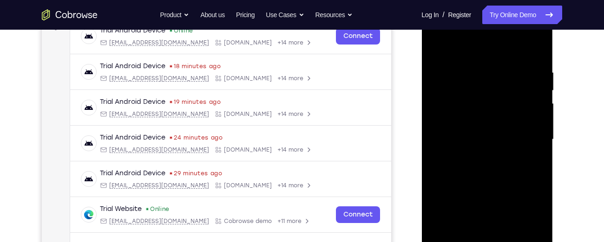
drag, startPoint x: 489, startPoint y: 196, endPoint x: 505, endPoint y: 101, distance: 96.9
click at [505, 101] on div at bounding box center [486, 140] width 117 height 260
drag, startPoint x: 503, startPoint y: 156, endPoint x: 517, endPoint y: 71, distance: 86.6
click at [517, 71] on div at bounding box center [486, 140] width 117 height 260
drag, startPoint x: 488, startPoint y: 169, endPoint x: 506, endPoint y: 61, distance: 108.6
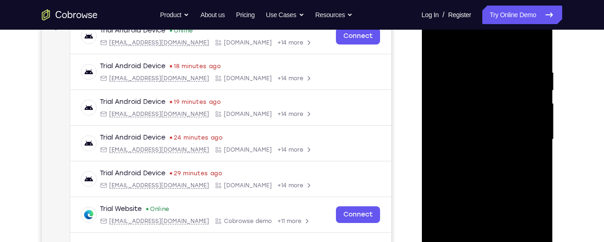
click at [506, 61] on div at bounding box center [486, 140] width 117 height 260
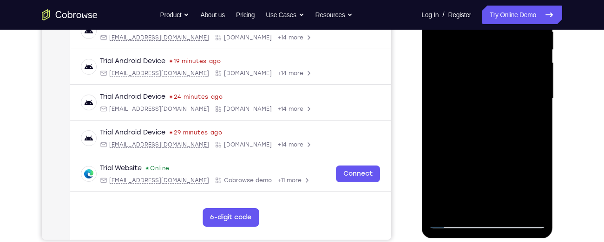
scroll to position [191, 0]
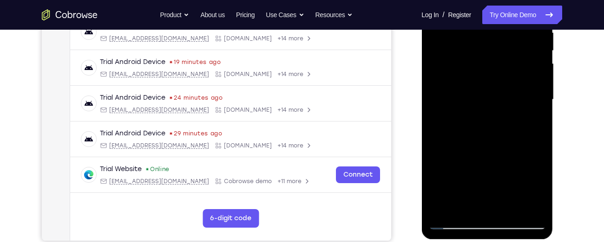
click at [536, 179] on div at bounding box center [486, 100] width 117 height 260
drag, startPoint x: 515, startPoint y: 173, endPoint x: 518, endPoint y: 100, distance: 73.0
click at [518, 100] on div at bounding box center [486, 100] width 117 height 260
click at [541, 104] on div at bounding box center [486, 100] width 117 height 260
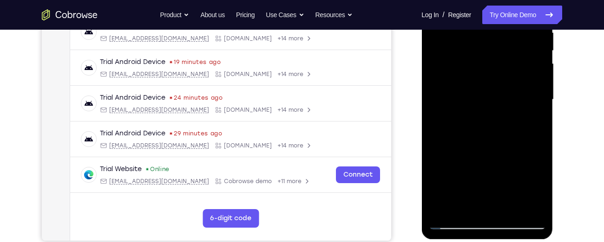
click at [541, 104] on div at bounding box center [486, 100] width 117 height 260
drag, startPoint x: 501, startPoint y: 153, endPoint x: 519, endPoint y: 58, distance: 96.8
click at [519, 58] on div at bounding box center [486, 100] width 117 height 260
drag, startPoint x: 488, startPoint y: 154, endPoint x: 496, endPoint y: 58, distance: 96.9
click at [496, 58] on div at bounding box center [486, 100] width 117 height 260
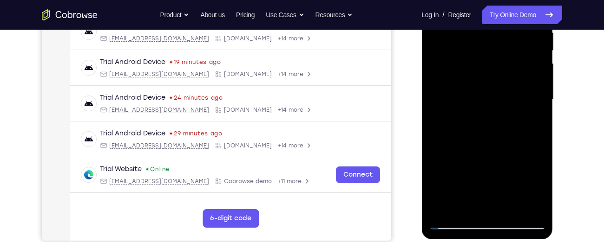
drag, startPoint x: 485, startPoint y: 113, endPoint x: 490, endPoint y: 58, distance: 56.0
click at [490, 58] on div at bounding box center [486, 100] width 117 height 260
drag, startPoint x: 489, startPoint y: 185, endPoint x: 505, endPoint y: 58, distance: 128.7
click at [505, 58] on div at bounding box center [486, 100] width 117 height 260
drag, startPoint x: 493, startPoint y: 166, endPoint x: 501, endPoint y: 101, distance: 65.5
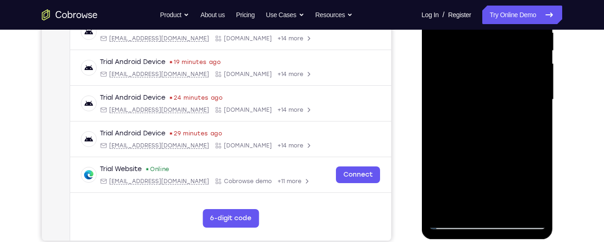
click at [501, 101] on div at bounding box center [486, 100] width 117 height 260
drag, startPoint x: 491, startPoint y: 168, endPoint x: 512, endPoint y: 67, distance: 103.0
click at [512, 67] on div at bounding box center [486, 100] width 117 height 260
drag, startPoint x: 492, startPoint y: 167, endPoint x: 508, endPoint y: 92, distance: 76.6
click at [508, 92] on div at bounding box center [486, 100] width 117 height 260
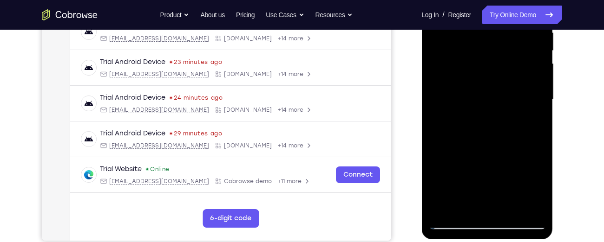
drag, startPoint x: 491, startPoint y: 171, endPoint x: 501, endPoint y: 118, distance: 54.4
click at [501, 118] on div at bounding box center [486, 100] width 117 height 260
click at [534, 132] on div at bounding box center [486, 100] width 117 height 260
drag, startPoint x: 514, startPoint y: 154, endPoint x: 522, endPoint y: 156, distance: 8.1
click at [522, 156] on div at bounding box center [486, 100] width 117 height 260
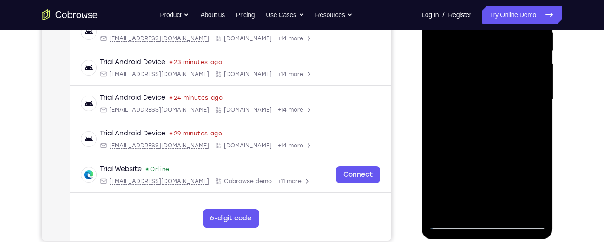
click at [539, 141] on div at bounding box center [486, 100] width 117 height 260
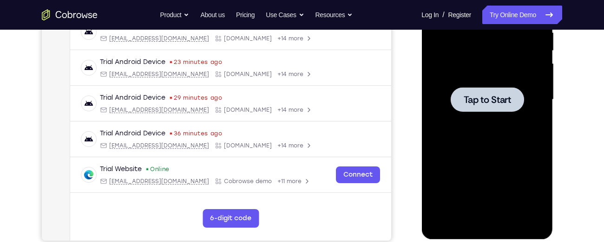
click at [458, 148] on div at bounding box center [486, 100] width 117 height 260
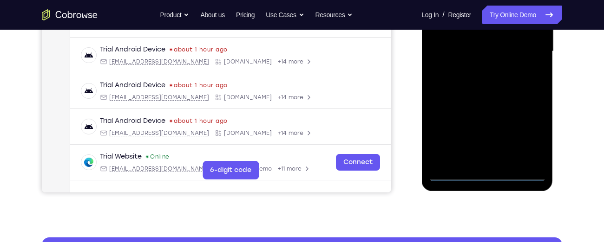
scroll to position [240, 0]
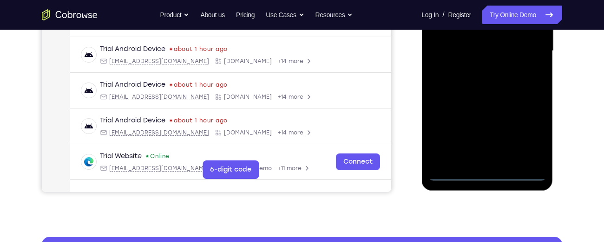
click at [485, 174] on div at bounding box center [486, 51] width 117 height 260
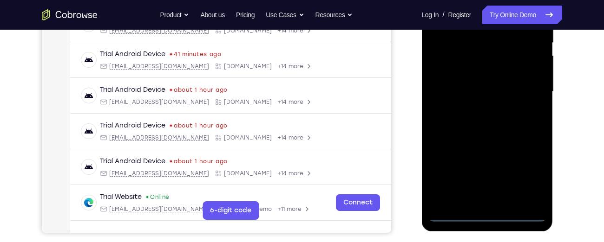
scroll to position [198, 0]
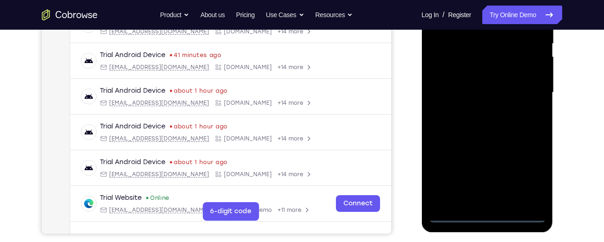
click at [527, 177] on div at bounding box center [486, 93] width 117 height 260
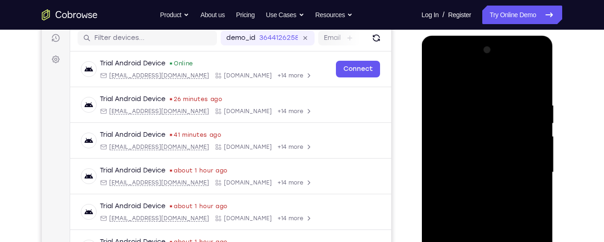
scroll to position [88, 0]
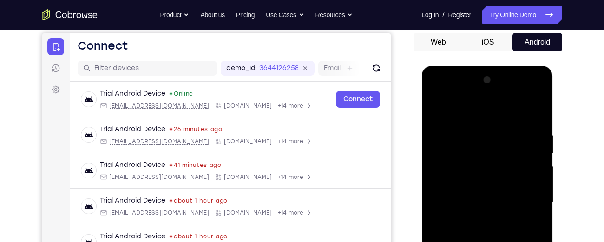
click at [436, 96] on div at bounding box center [486, 203] width 117 height 260
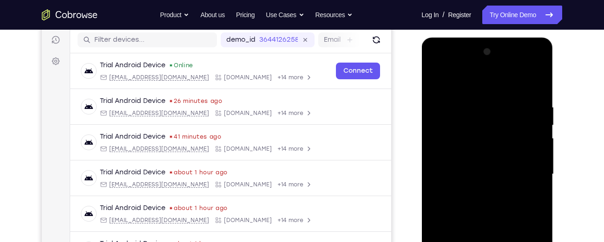
click at [524, 172] on div at bounding box center [486, 175] width 117 height 260
click at [478, 191] on div at bounding box center [486, 175] width 117 height 260
click at [471, 162] on div at bounding box center [486, 175] width 117 height 260
click at [465, 152] on div at bounding box center [486, 175] width 117 height 260
click at [466, 174] on div at bounding box center [486, 175] width 117 height 260
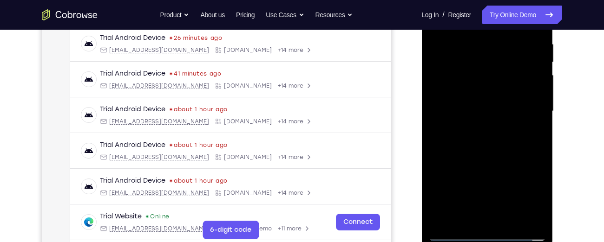
scroll to position [180, 0]
click at [475, 145] on div at bounding box center [486, 111] width 117 height 260
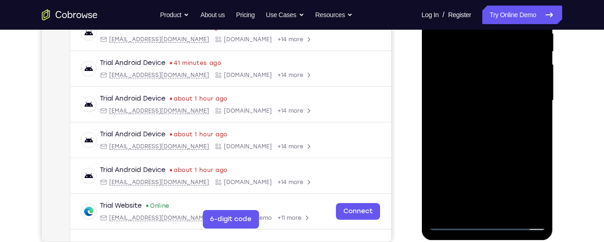
scroll to position [191, 0]
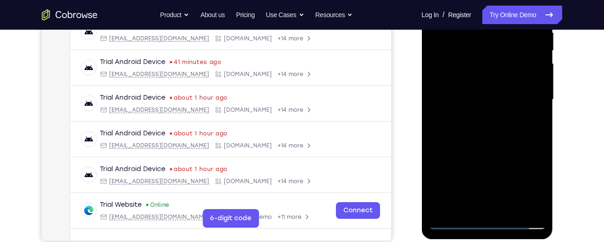
click at [466, 142] on div at bounding box center [486, 100] width 117 height 260
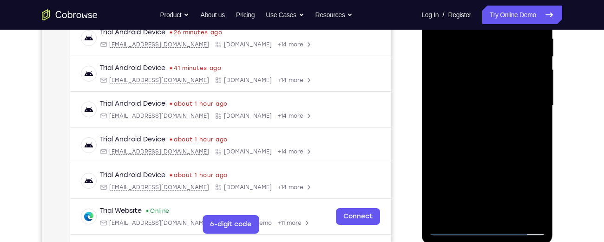
scroll to position [186, 0]
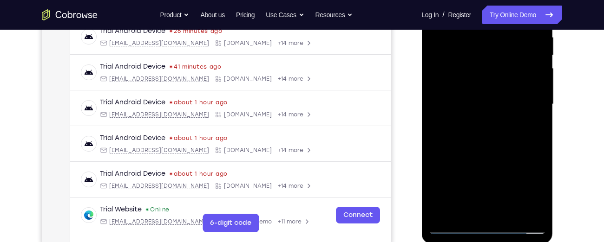
drag, startPoint x: 476, startPoint y: 162, endPoint x: 485, endPoint y: 48, distance: 114.1
click at [485, 48] on div at bounding box center [486, 104] width 117 height 260
drag, startPoint x: 482, startPoint y: 164, endPoint x: 484, endPoint y: 53, distance: 111.0
click at [484, 53] on div at bounding box center [486, 104] width 117 height 260
drag, startPoint x: 479, startPoint y: 153, endPoint x: 486, endPoint y: 48, distance: 105.2
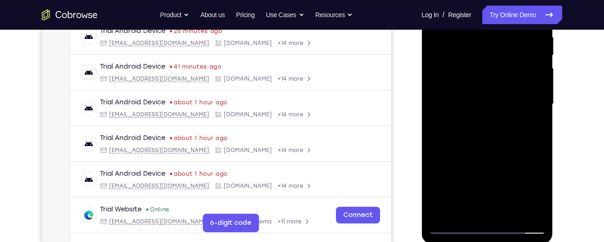
click at [486, 48] on div at bounding box center [486, 104] width 117 height 260
drag, startPoint x: 482, startPoint y: 158, endPoint x: 487, endPoint y: 84, distance: 74.4
click at [487, 84] on div at bounding box center [486, 104] width 117 height 260
click at [537, 135] on div at bounding box center [486, 104] width 117 height 260
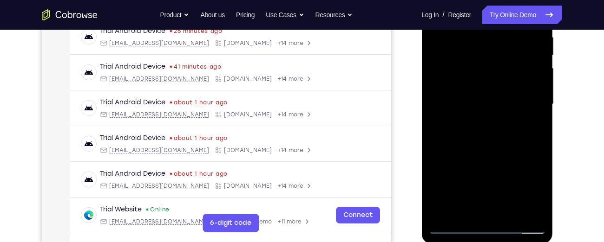
click at [537, 135] on div at bounding box center [486, 104] width 117 height 260
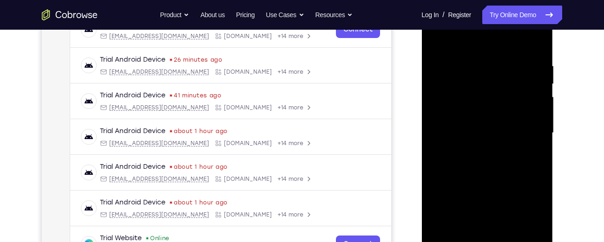
scroll to position [152, 0]
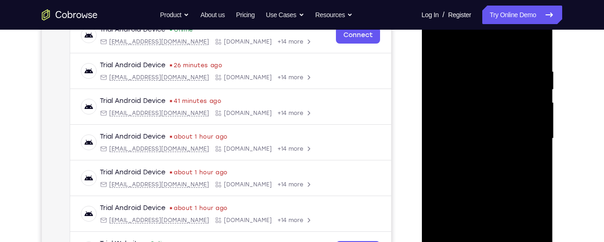
drag, startPoint x: 499, startPoint y: 170, endPoint x: 508, endPoint y: 78, distance: 93.3
click at [508, 78] on div at bounding box center [486, 139] width 117 height 260
drag, startPoint x: 487, startPoint y: 163, endPoint x: 489, endPoint y: 63, distance: 100.8
click at [489, 63] on div at bounding box center [486, 139] width 117 height 260
drag, startPoint x: 477, startPoint y: 165, endPoint x: 478, endPoint y: 125, distance: 39.9
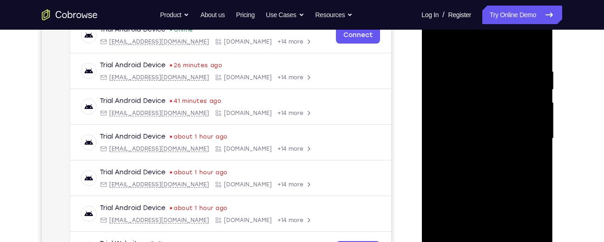
click at [478, 125] on div at bounding box center [486, 139] width 117 height 260
drag, startPoint x: 475, startPoint y: 176, endPoint x: 484, endPoint y: 75, distance: 101.1
click at [484, 75] on div at bounding box center [486, 139] width 117 height 260
drag, startPoint x: 482, startPoint y: 189, endPoint x: 485, endPoint y: 127, distance: 61.4
click at [485, 127] on div at bounding box center [486, 139] width 117 height 260
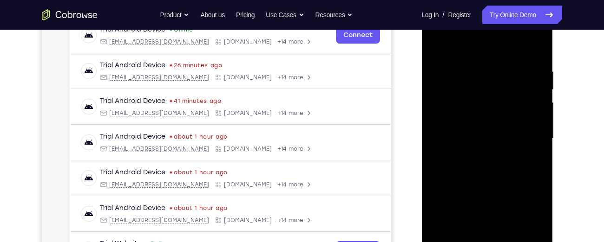
click at [484, 174] on div at bounding box center [486, 139] width 117 height 260
click at [537, 116] on div at bounding box center [486, 139] width 117 height 260
click at [430, 117] on div at bounding box center [486, 139] width 117 height 260
click at [539, 116] on div at bounding box center [486, 139] width 117 height 260
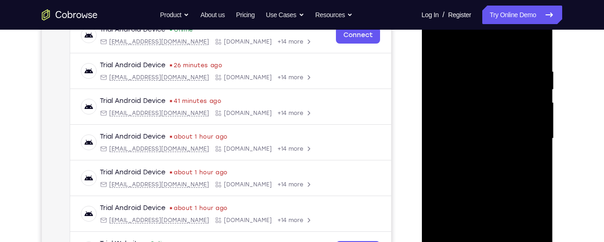
click at [539, 116] on div at bounding box center [486, 139] width 117 height 260
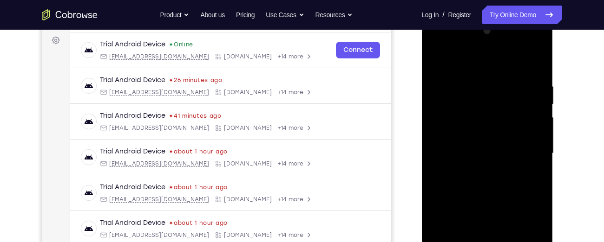
scroll to position [138, 0]
click at [539, 133] on div at bounding box center [486, 153] width 117 height 260
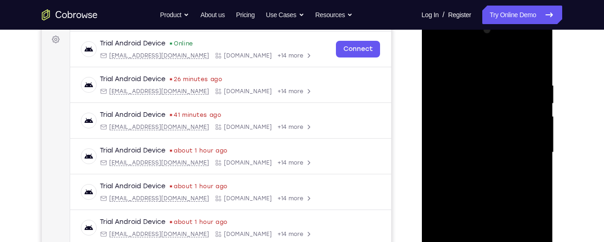
click at [539, 133] on div at bounding box center [486, 153] width 117 height 260
drag, startPoint x: 505, startPoint y: 170, endPoint x: 511, endPoint y: 48, distance: 122.3
click at [511, 48] on div at bounding box center [486, 153] width 117 height 260
drag, startPoint x: 480, startPoint y: 170, endPoint x: 495, endPoint y: 57, distance: 114.3
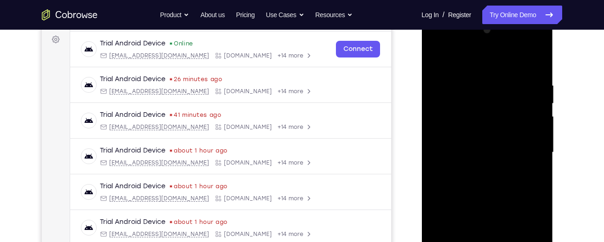
click at [495, 57] on div at bounding box center [486, 153] width 117 height 260
drag, startPoint x: 481, startPoint y: 173, endPoint x: 492, endPoint y: 65, distance: 109.3
click at [492, 65] on div at bounding box center [486, 153] width 117 height 260
drag, startPoint x: 474, startPoint y: 163, endPoint x: 483, endPoint y: 69, distance: 94.7
click at [483, 69] on div at bounding box center [486, 153] width 117 height 260
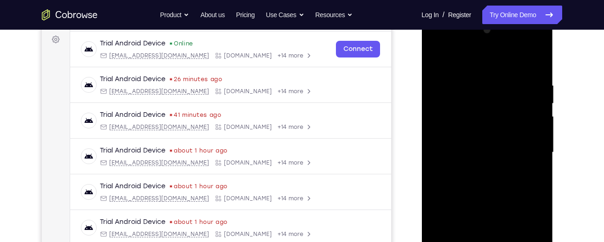
drag, startPoint x: 477, startPoint y: 172, endPoint x: 481, endPoint y: 83, distance: 88.7
click at [481, 83] on div at bounding box center [486, 153] width 117 height 260
drag, startPoint x: 473, startPoint y: 167, endPoint x: 484, endPoint y: 75, distance: 92.6
click at [484, 75] on div at bounding box center [486, 153] width 117 height 260
drag, startPoint x: 481, startPoint y: 172, endPoint x: 478, endPoint y: 141, distance: 31.2
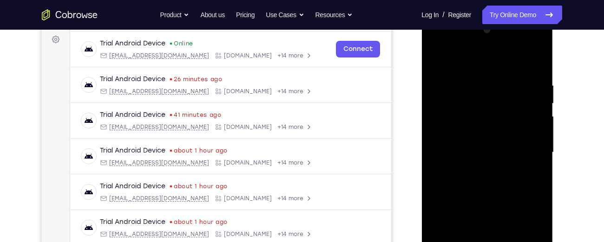
click at [478, 141] on div at bounding box center [486, 153] width 117 height 260
click at [537, 138] on div at bounding box center [486, 153] width 117 height 260
drag, startPoint x: 492, startPoint y: 185, endPoint x: 488, endPoint y: 90, distance: 95.2
click at [488, 90] on div at bounding box center [486, 153] width 117 height 260
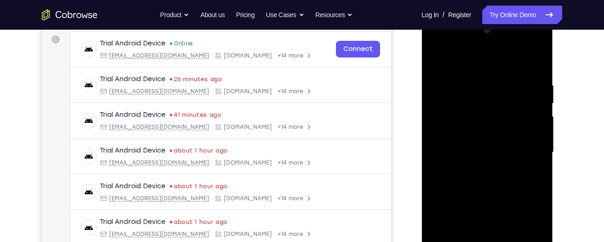
drag, startPoint x: 473, startPoint y: 166, endPoint x: 481, endPoint y: 58, distance: 108.5
click at [481, 58] on div at bounding box center [486, 153] width 117 height 260
drag, startPoint x: 475, startPoint y: 138, endPoint x: 473, endPoint y: 92, distance: 46.5
click at [473, 92] on div at bounding box center [486, 153] width 117 height 260
drag, startPoint x: 473, startPoint y: 170, endPoint x: 476, endPoint y: 91, distance: 79.0
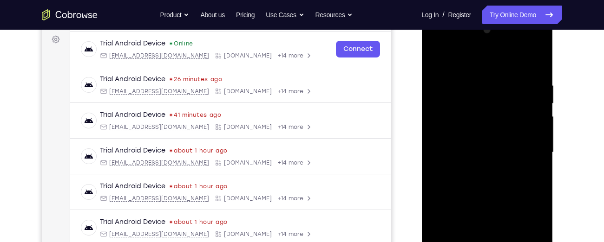
click at [476, 91] on div at bounding box center [486, 153] width 117 height 260
drag, startPoint x: 469, startPoint y: 176, endPoint x: 473, endPoint y: 85, distance: 91.1
click at [473, 85] on div at bounding box center [486, 153] width 117 height 260
click at [539, 128] on div at bounding box center [486, 153] width 117 height 260
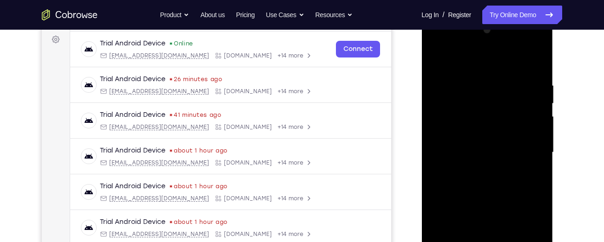
drag, startPoint x: 488, startPoint y: 170, endPoint x: 485, endPoint y: 65, distance: 104.5
click at [485, 65] on div at bounding box center [486, 153] width 117 height 260
drag, startPoint x: 461, startPoint y: 173, endPoint x: 459, endPoint y: 99, distance: 74.3
click at [459, 99] on div at bounding box center [486, 153] width 117 height 260
drag, startPoint x: 466, startPoint y: 175, endPoint x: 464, endPoint y: 80, distance: 94.7
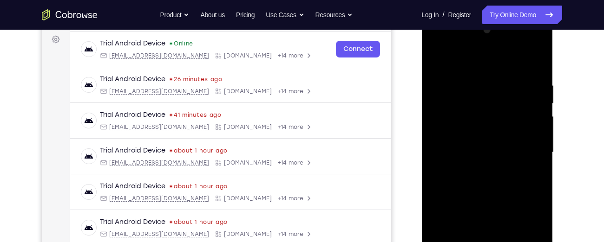
click at [464, 80] on div at bounding box center [486, 153] width 117 height 260
drag, startPoint x: 464, startPoint y: 173, endPoint x: 472, endPoint y: 54, distance: 119.6
click at [472, 54] on div at bounding box center [486, 153] width 117 height 260
drag, startPoint x: 462, startPoint y: 143, endPoint x: 474, endPoint y: 48, distance: 95.0
click at [474, 48] on div at bounding box center [486, 153] width 117 height 260
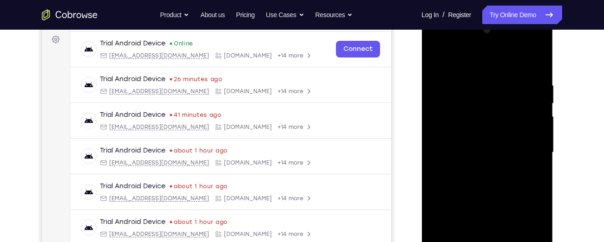
drag, startPoint x: 473, startPoint y: 138, endPoint x: 486, endPoint y: 53, distance: 86.4
click at [486, 53] on div at bounding box center [486, 153] width 117 height 260
drag, startPoint x: 477, startPoint y: 163, endPoint x: 477, endPoint y: 103, distance: 60.8
click at [477, 103] on div at bounding box center [486, 153] width 117 height 260
drag, startPoint x: 501, startPoint y: 152, endPoint x: 495, endPoint y: 48, distance: 104.2
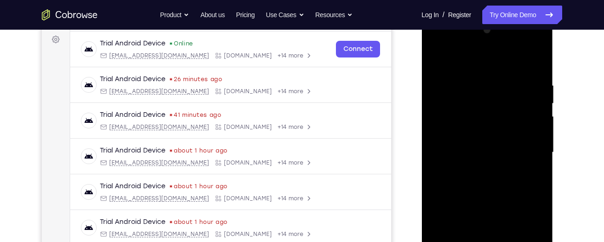
click at [495, 48] on div at bounding box center [486, 153] width 117 height 260
drag, startPoint x: 483, startPoint y: 174, endPoint x: 488, endPoint y: 89, distance: 85.1
click at [488, 89] on div at bounding box center [486, 153] width 117 height 260
drag, startPoint x: 482, startPoint y: 178, endPoint x: 489, endPoint y: 73, distance: 105.2
click at [489, 73] on div at bounding box center [486, 153] width 117 height 260
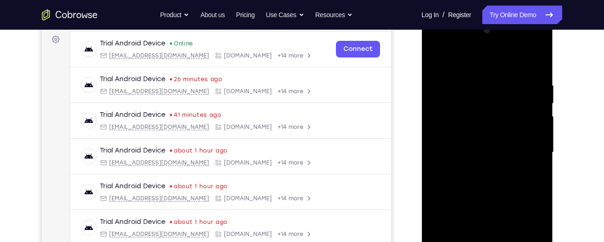
drag, startPoint x: 479, startPoint y: 170, endPoint x: 484, endPoint y: 48, distance: 122.2
click at [484, 48] on div at bounding box center [486, 153] width 117 height 260
drag, startPoint x: 478, startPoint y: 152, endPoint x: 488, endPoint y: 50, distance: 102.1
click at [488, 50] on div at bounding box center [486, 153] width 117 height 260
drag, startPoint x: 479, startPoint y: 162, endPoint x: 490, endPoint y: 62, distance: 100.5
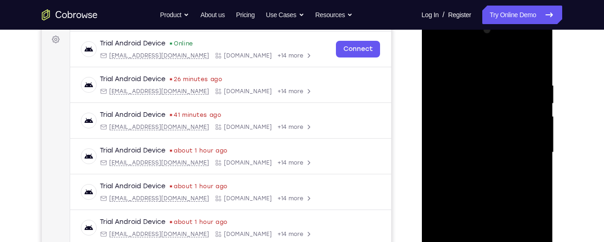
click at [490, 62] on div at bounding box center [486, 153] width 117 height 260
click at [536, 146] on div at bounding box center [486, 153] width 117 height 260
drag, startPoint x: 484, startPoint y: 184, endPoint x: 489, endPoint y: 67, distance: 116.7
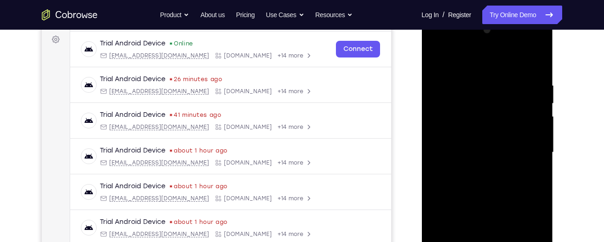
click at [489, 67] on div at bounding box center [486, 153] width 117 height 260
drag, startPoint x: 483, startPoint y: 161, endPoint x: 484, endPoint y: 73, distance: 87.8
click at [484, 73] on div at bounding box center [486, 153] width 117 height 260
drag, startPoint x: 499, startPoint y: 176, endPoint x: 491, endPoint y: 48, distance: 128.4
click at [491, 48] on div at bounding box center [486, 153] width 117 height 260
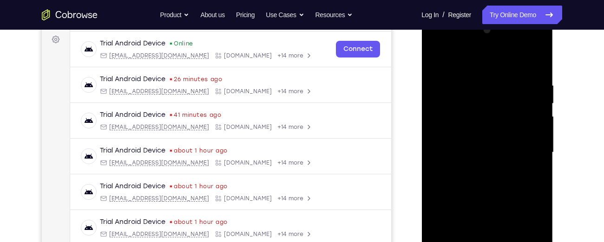
click at [538, 140] on div at bounding box center [486, 153] width 117 height 260
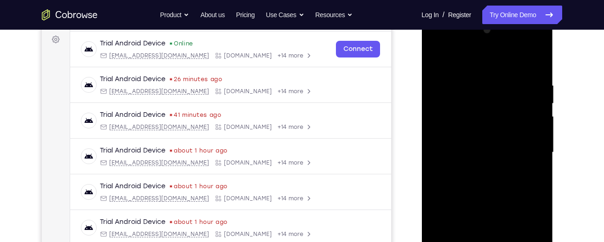
drag, startPoint x: 488, startPoint y: 187, endPoint x: 490, endPoint y: 64, distance: 122.6
click at [490, 64] on div at bounding box center [486, 153] width 117 height 260
drag, startPoint x: 482, startPoint y: 163, endPoint x: 481, endPoint y: 48, distance: 115.2
click at [481, 48] on div at bounding box center [486, 153] width 117 height 260
drag, startPoint x: 486, startPoint y: 176, endPoint x: 487, endPoint y: 48, distance: 127.7
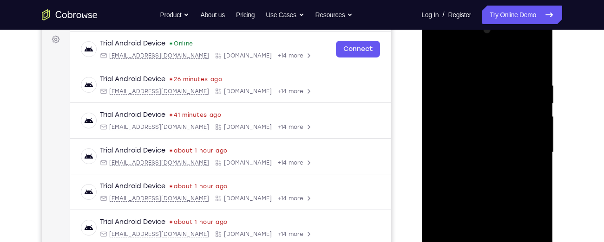
click at [487, 48] on div at bounding box center [486, 153] width 117 height 260
drag, startPoint x: 485, startPoint y: 160, endPoint x: 482, endPoint y: 48, distance: 112.0
click at [482, 48] on div at bounding box center [486, 153] width 117 height 260
drag, startPoint x: 485, startPoint y: 181, endPoint x: 484, endPoint y: 48, distance: 132.3
click at [484, 48] on div at bounding box center [486, 153] width 117 height 260
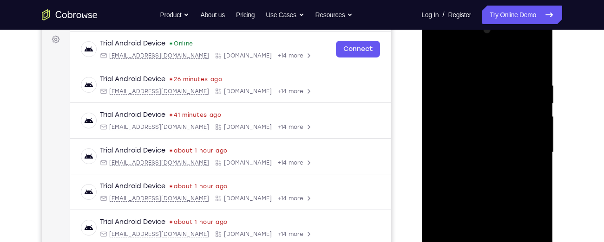
drag, startPoint x: 497, startPoint y: 168, endPoint x: 491, endPoint y: 70, distance: 98.2
click at [491, 70] on div at bounding box center [486, 153] width 117 height 260
drag, startPoint x: 488, startPoint y: 178, endPoint x: 484, endPoint y: 67, distance: 111.1
click at [484, 67] on div at bounding box center [486, 153] width 117 height 260
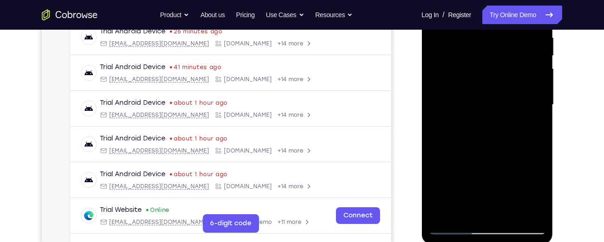
scroll to position [148, 0]
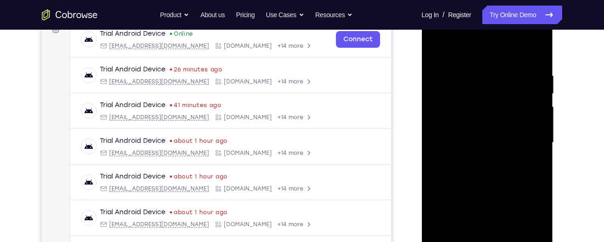
click at [536, 142] on div at bounding box center [486, 143] width 117 height 260
drag, startPoint x: 498, startPoint y: 170, endPoint x: 494, endPoint y: 48, distance: 122.2
click at [494, 48] on div at bounding box center [486, 143] width 117 height 260
drag, startPoint x: 484, startPoint y: 159, endPoint x: 484, endPoint y: 48, distance: 111.0
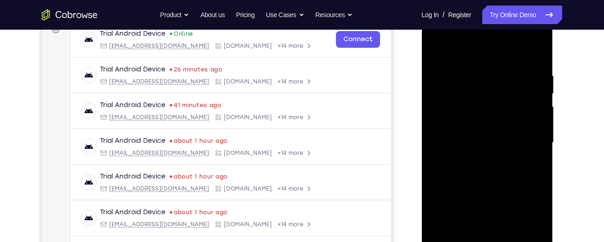
click at [484, 48] on div at bounding box center [486, 143] width 117 height 260
click at [539, 136] on div at bounding box center [486, 143] width 117 height 260
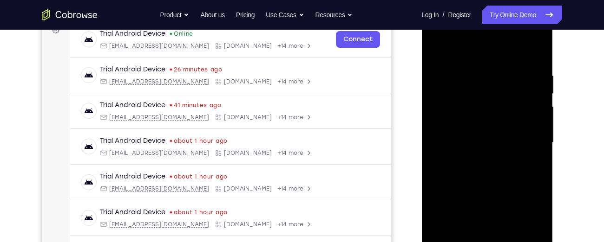
drag, startPoint x: 504, startPoint y: 172, endPoint x: 492, endPoint y: 59, distance: 113.5
click at [492, 59] on div at bounding box center [486, 143] width 117 height 260
drag, startPoint x: 472, startPoint y: 185, endPoint x: 468, endPoint y: 83, distance: 102.3
click at [468, 83] on div at bounding box center [486, 143] width 117 height 260
drag, startPoint x: 471, startPoint y: 154, endPoint x: 478, endPoint y: 48, distance: 105.6
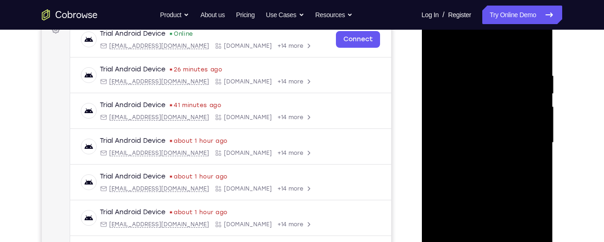
click at [478, 48] on div at bounding box center [486, 143] width 117 height 260
drag, startPoint x: 470, startPoint y: 181, endPoint x: 475, endPoint y: 54, distance: 126.4
click at [475, 54] on div at bounding box center [486, 143] width 117 height 260
drag, startPoint x: 466, startPoint y: 165, endPoint x: 473, endPoint y: 49, distance: 116.8
click at [473, 49] on div at bounding box center [486, 143] width 117 height 260
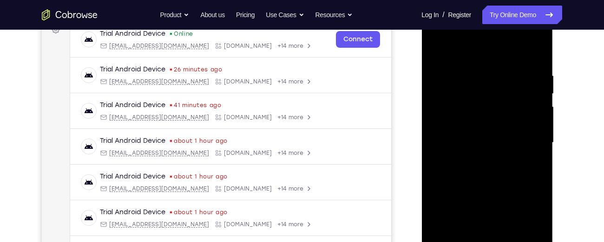
drag, startPoint x: 483, startPoint y: 153, endPoint x: 484, endPoint y: 79, distance: 73.8
click at [484, 79] on div at bounding box center [486, 143] width 117 height 260
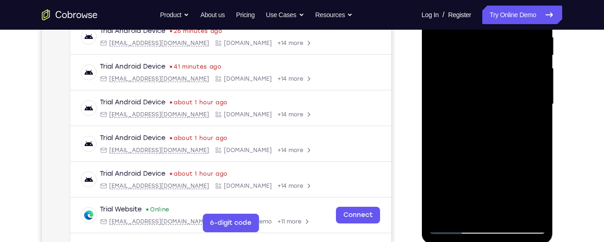
scroll to position [187, 0]
drag, startPoint x: 480, startPoint y: 166, endPoint x: 490, endPoint y: 68, distance: 98.5
click at [490, 68] on div at bounding box center [486, 104] width 117 height 260
drag, startPoint x: 488, startPoint y: 161, endPoint x: 493, endPoint y: 87, distance: 73.5
click at [493, 87] on div at bounding box center [486, 104] width 117 height 260
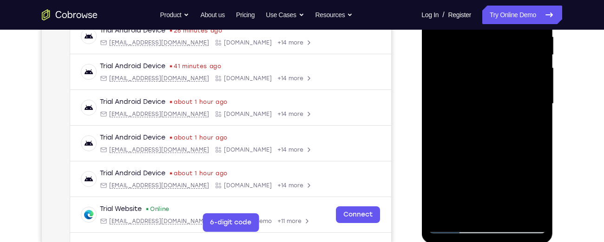
drag, startPoint x: 487, startPoint y: 157, endPoint x: 495, endPoint y: 63, distance: 95.1
click at [495, 63] on div at bounding box center [486, 104] width 117 height 260
drag, startPoint x: 486, startPoint y: 178, endPoint x: 497, endPoint y: 67, distance: 111.5
click at [497, 67] on div at bounding box center [486, 104] width 117 height 260
drag, startPoint x: 489, startPoint y: 171, endPoint x: 490, endPoint y: 69, distance: 102.2
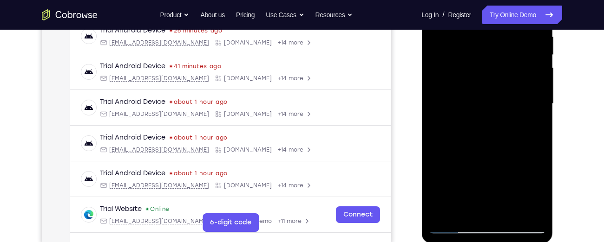
click at [490, 69] on div at bounding box center [486, 104] width 117 height 260
drag, startPoint x: 474, startPoint y: 164, endPoint x: 480, endPoint y: 55, distance: 109.3
click at [480, 55] on div at bounding box center [486, 104] width 117 height 260
click at [537, 165] on div at bounding box center [486, 104] width 117 height 260
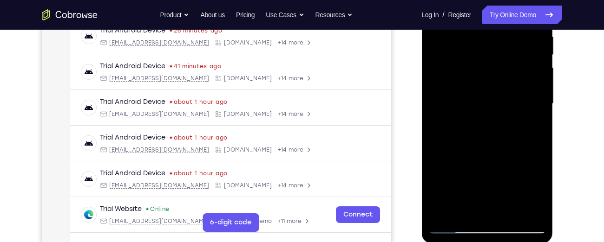
drag, startPoint x: 496, startPoint y: 172, endPoint x: 496, endPoint y: 147, distance: 25.5
click at [496, 147] on div at bounding box center [486, 104] width 117 height 260
drag, startPoint x: 484, startPoint y: 182, endPoint x: 485, endPoint y: 74, distance: 107.7
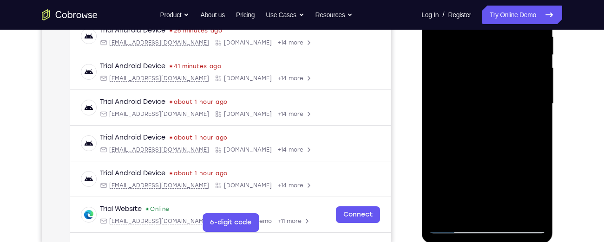
click at [485, 74] on div at bounding box center [486, 104] width 117 height 260
drag, startPoint x: 469, startPoint y: 173, endPoint x: 473, endPoint y: 90, distance: 82.8
click at [473, 90] on div at bounding box center [486, 104] width 117 height 260
drag, startPoint x: 468, startPoint y: 158, endPoint x: 468, endPoint y: 76, distance: 82.2
click at [468, 76] on div at bounding box center [486, 104] width 117 height 260
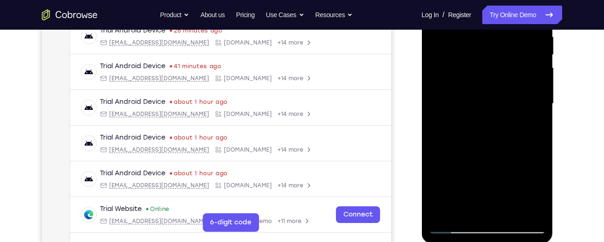
drag, startPoint x: 461, startPoint y: 184, endPoint x: 465, endPoint y: 113, distance: 71.2
click at [465, 113] on div at bounding box center [486, 104] width 117 height 260
drag, startPoint x: 471, startPoint y: 163, endPoint x: 469, endPoint y: 71, distance: 91.9
click at [469, 71] on div at bounding box center [486, 104] width 117 height 260
drag, startPoint x: 469, startPoint y: 145, endPoint x: 469, endPoint y: 48, distance: 96.6
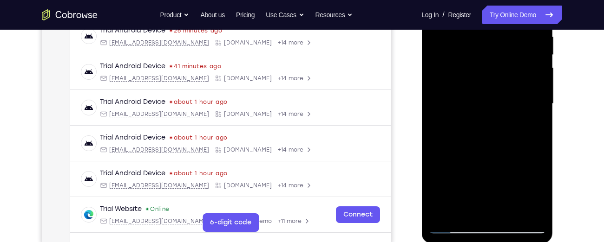
click at [469, 48] on div at bounding box center [486, 104] width 117 height 260
drag, startPoint x: 471, startPoint y: 166, endPoint x: 471, endPoint y: 50, distance: 115.6
click at [471, 50] on div at bounding box center [486, 104] width 117 height 260
drag, startPoint x: 467, startPoint y: 146, endPoint x: 469, endPoint y: 48, distance: 97.5
click at [469, 48] on div at bounding box center [486, 104] width 117 height 260
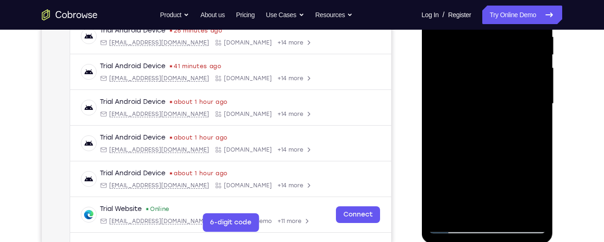
drag, startPoint x: 467, startPoint y: 149, endPoint x: 466, endPoint y: 48, distance: 100.8
click at [466, 48] on div at bounding box center [486, 104] width 117 height 260
drag, startPoint x: 457, startPoint y: 170, endPoint x: 458, endPoint y: 59, distance: 111.4
click at [458, 59] on div at bounding box center [486, 104] width 117 height 260
drag, startPoint x: 457, startPoint y: 140, endPoint x: 460, endPoint y: 48, distance: 91.5
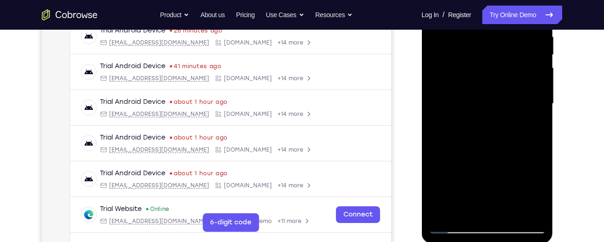
click at [460, 48] on div at bounding box center [486, 104] width 117 height 260
drag, startPoint x: 463, startPoint y: 162, endPoint x: 463, endPoint y: 152, distance: 9.8
click at [463, 152] on div at bounding box center [486, 104] width 117 height 260
click at [539, 122] on div at bounding box center [486, 104] width 117 height 260
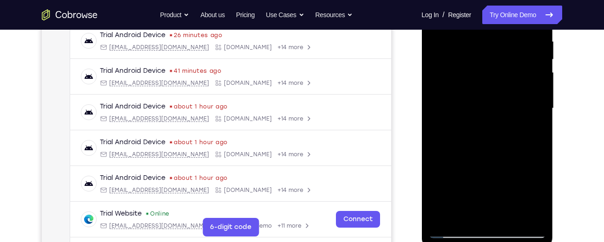
scroll to position [189, 0]
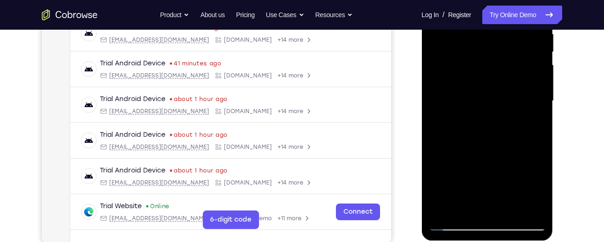
drag, startPoint x: 487, startPoint y: 162, endPoint x: 488, endPoint y: 66, distance: 95.2
click at [488, 66] on div at bounding box center [486, 101] width 117 height 260
drag, startPoint x: 486, startPoint y: 147, endPoint x: 492, endPoint y: 48, distance: 98.6
click at [492, 48] on div at bounding box center [486, 101] width 117 height 260
drag, startPoint x: 481, startPoint y: 145, endPoint x: 492, endPoint y: 48, distance: 97.7
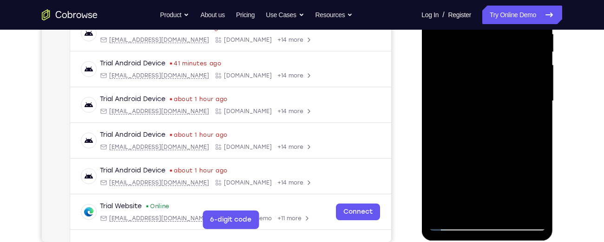
click at [492, 48] on div at bounding box center [486, 101] width 117 height 260
drag, startPoint x: 485, startPoint y: 104, endPoint x: 482, endPoint y: 178, distance: 73.4
click at [482, 178] on div at bounding box center [486, 101] width 117 height 260
click at [485, 104] on div at bounding box center [486, 101] width 117 height 260
drag, startPoint x: 482, startPoint y: 115, endPoint x: 473, endPoint y: 208, distance: 93.7
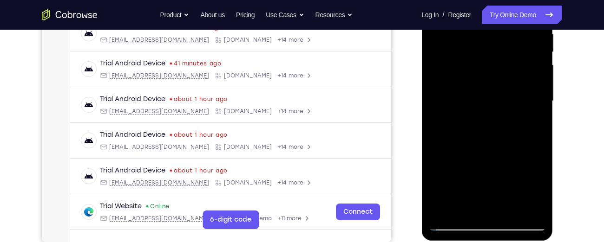
click at [473, 208] on div at bounding box center [486, 101] width 117 height 260
click at [486, 143] on div at bounding box center [486, 101] width 117 height 260
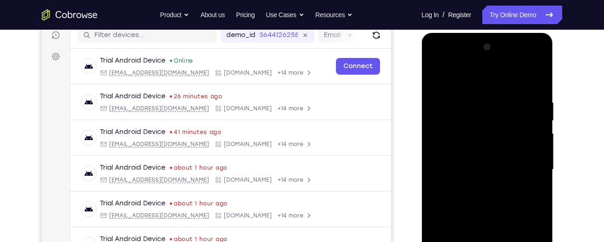
scroll to position [118, 0]
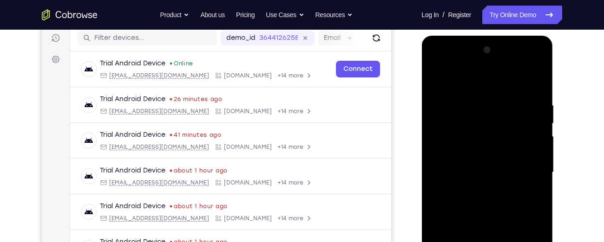
drag, startPoint x: 481, startPoint y: 166, endPoint x: 486, endPoint y: 58, distance: 108.8
click at [486, 58] on div at bounding box center [486, 173] width 117 height 260
drag, startPoint x: 468, startPoint y: 139, endPoint x: 482, endPoint y: 48, distance: 91.7
click at [482, 48] on div at bounding box center [486, 173] width 117 height 260
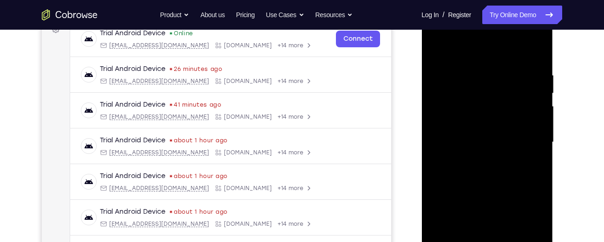
scroll to position [149, 0]
click at [540, 97] on div at bounding box center [486, 142] width 117 height 260
drag, startPoint x: 508, startPoint y: 163, endPoint x: 509, endPoint y: 48, distance: 115.2
click at [509, 48] on div at bounding box center [486, 142] width 117 height 260
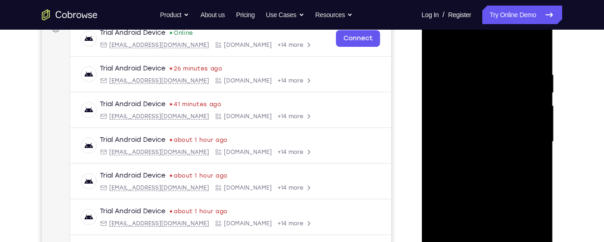
drag, startPoint x: 476, startPoint y: 152, endPoint x: 486, endPoint y: 48, distance: 104.0
click at [486, 48] on div at bounding box center [486, 142] width 117 height 260
drag, startPoint x: 466, startPoint y: 155, endPoint x: 478, endPoint y: 48, distance: 107.4
click at [478, 48] on div at bounding box center [486, 142] width 117 height 260
drag, startPoint x: 467, startPoint y: 182, endPoint x: 475, endPoint y: 76, distance: 107.1
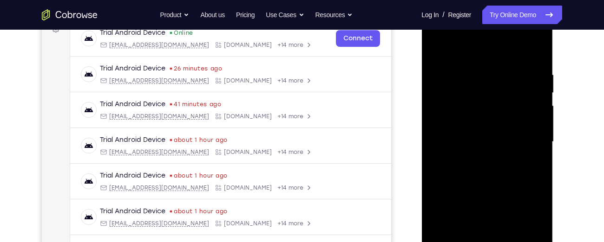
click at [475, 76] on div at bounding box center [486, 142] width 117 height 260
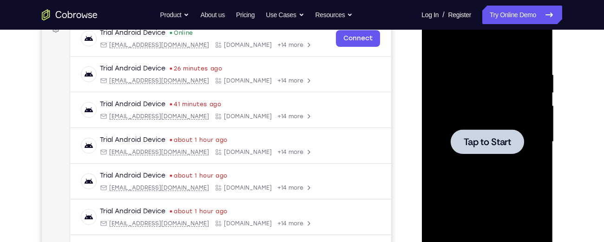
drag, startPoint x: 469, startPoint y: 168, endPoint x: 470, endPoint y: 116, distance: 52.5
click at [470, 5] on div "Tap to Start" at bounding box center [486, 5] width 131 height 0
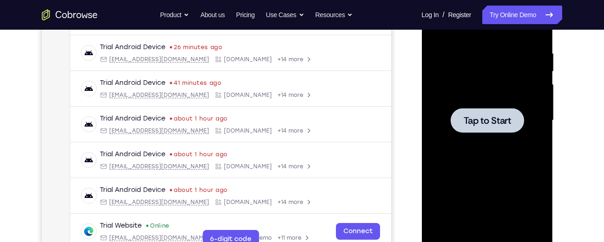
scroll to position [169, 0]
